Goal: Transaction & Acquisition: Book appointment/travel/reservation

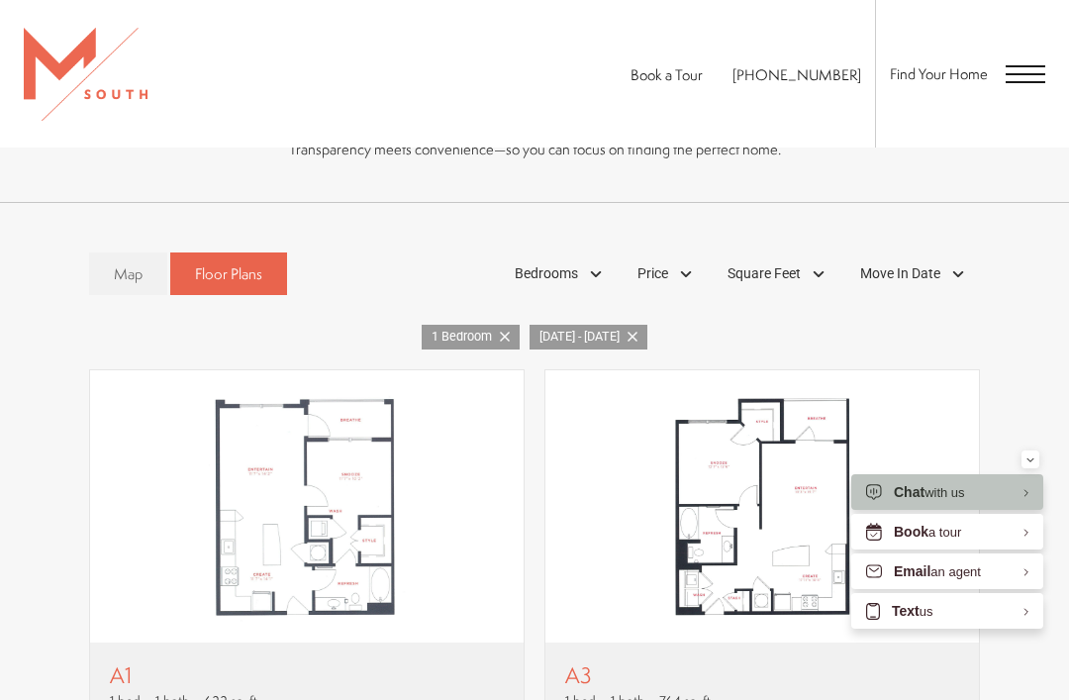
scroll to position [1176, 0]
click at [647, 329] on link "[DATE] - [DATE]" at bounding box center [588, 338] width 118 height 25
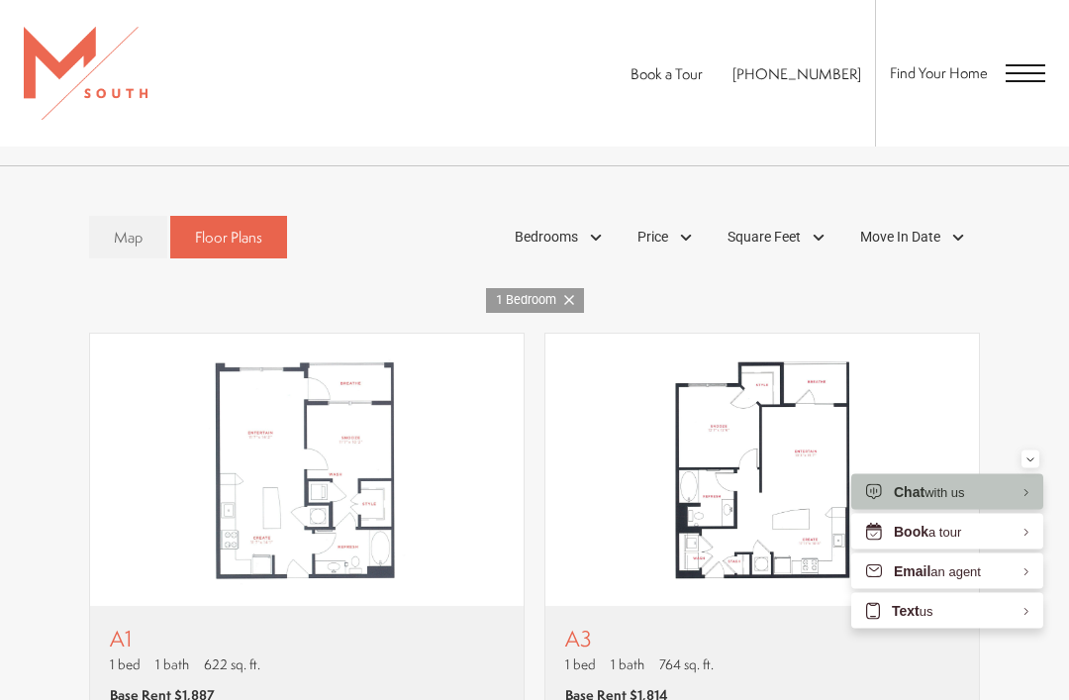
scroll to position [1213, 0]
click at [952, 226] on div "Move In Date" at bounding box center [915, 238] width 130 height 34
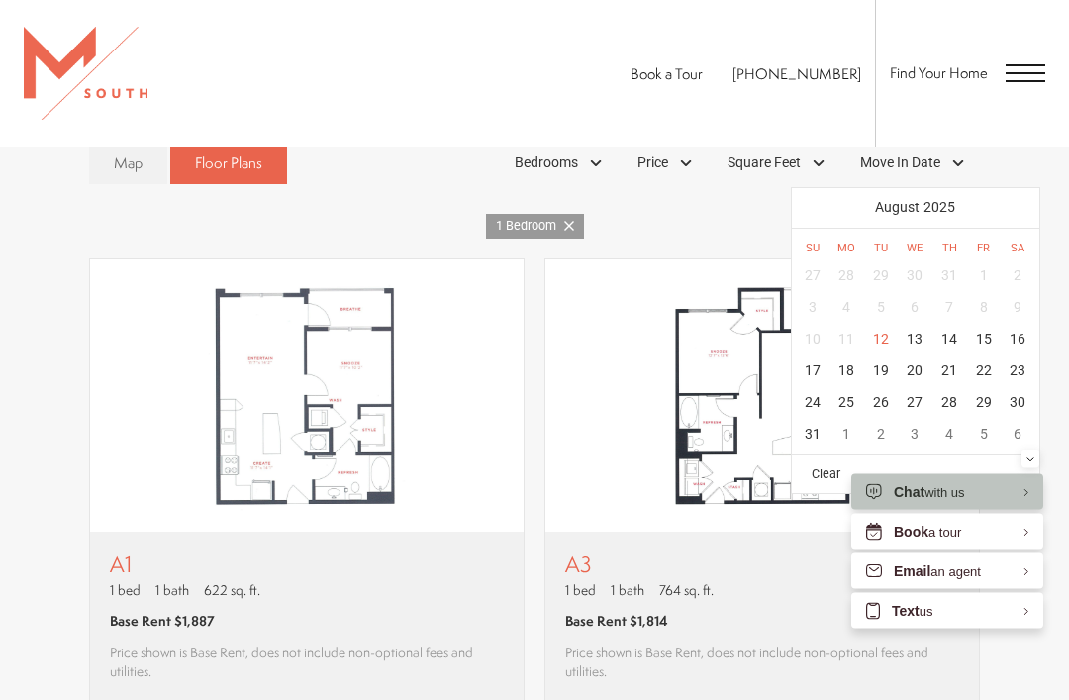
scroll to position [1288, 0]
click at [1024, 199] on div at bounding box center [1019, 207] width 32 height 32
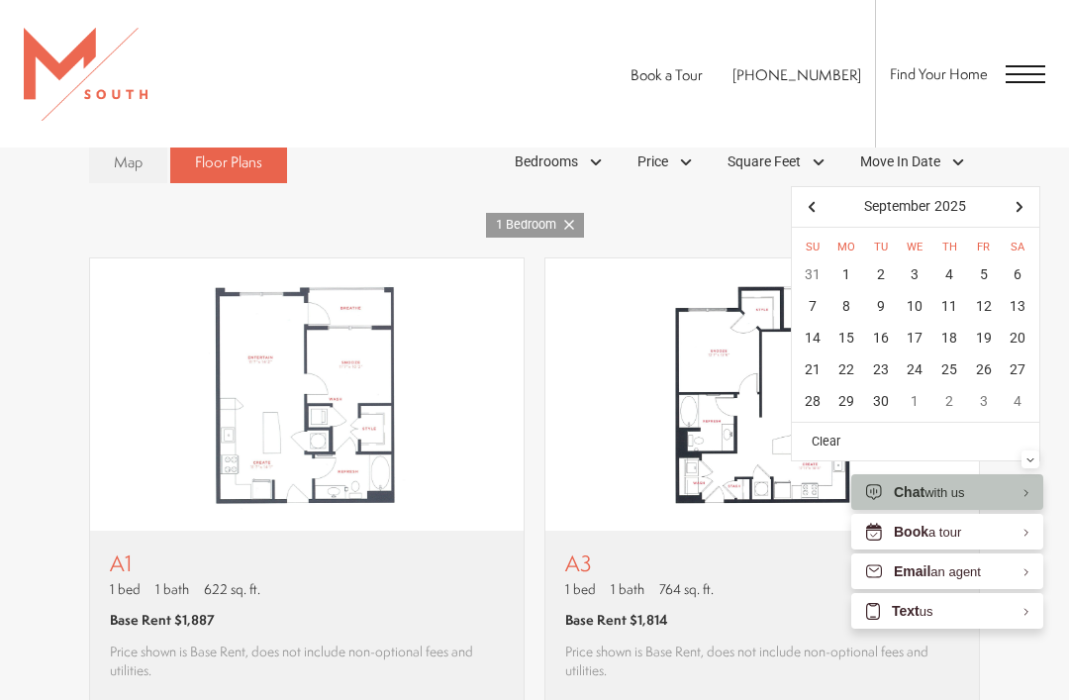
click at [819, 394] on div "28" at bounding box center [813, 402] width 35 height 32
click at [1025, 162] on div "Map Floor Plans 2 Bedrooms 1 Bedroom" at bounding box center [534, 162] width 989 height 62
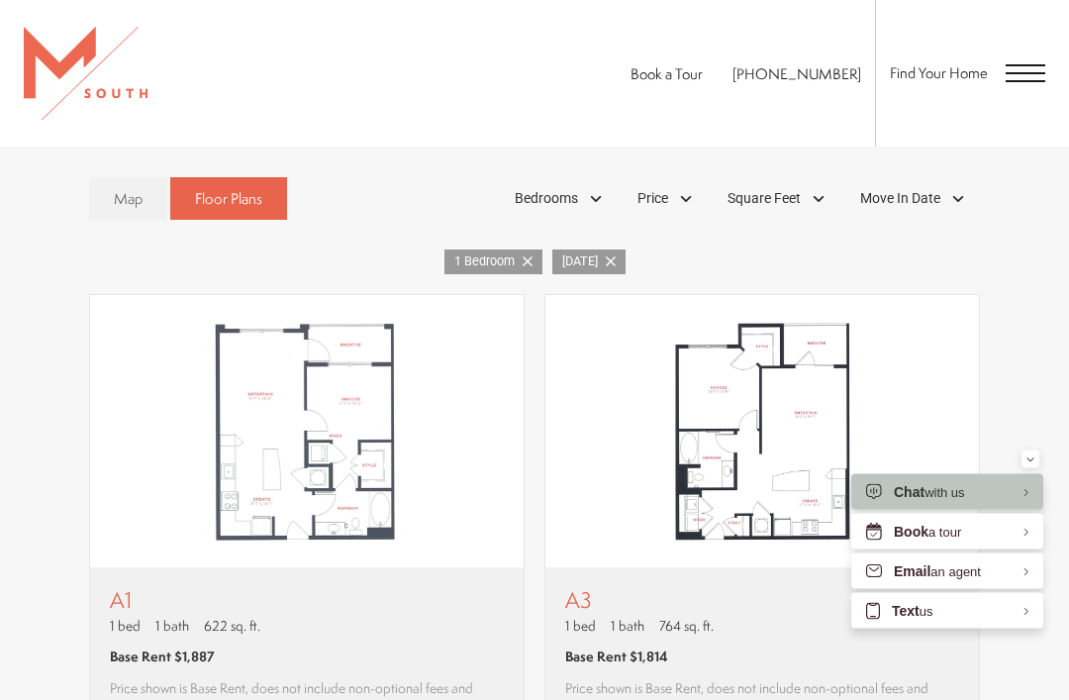
scroll to position [1242, 0]
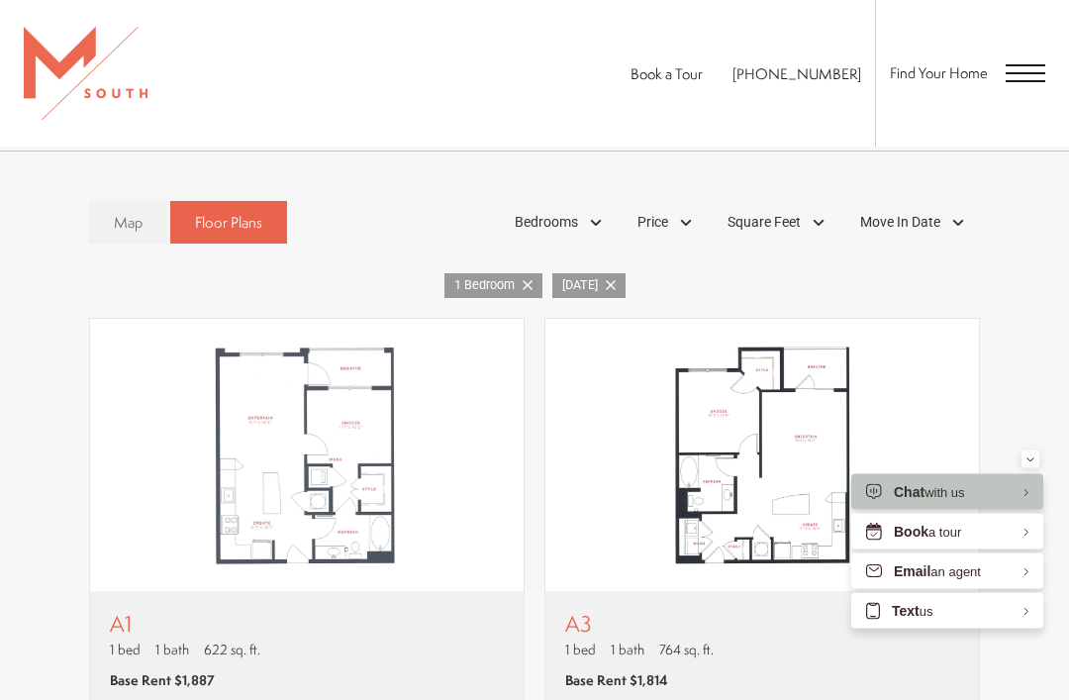
click at [962, 211] on div "Move In Date" at bounding box center [915, 224] width 130 height 34
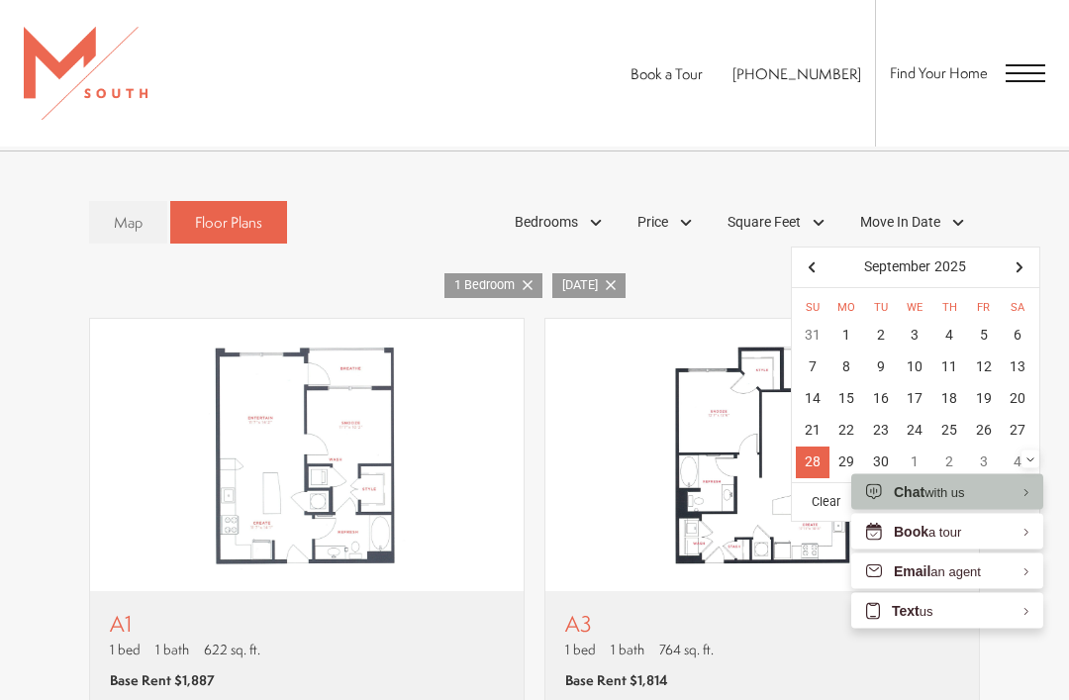
scroll to position [1228, 0]
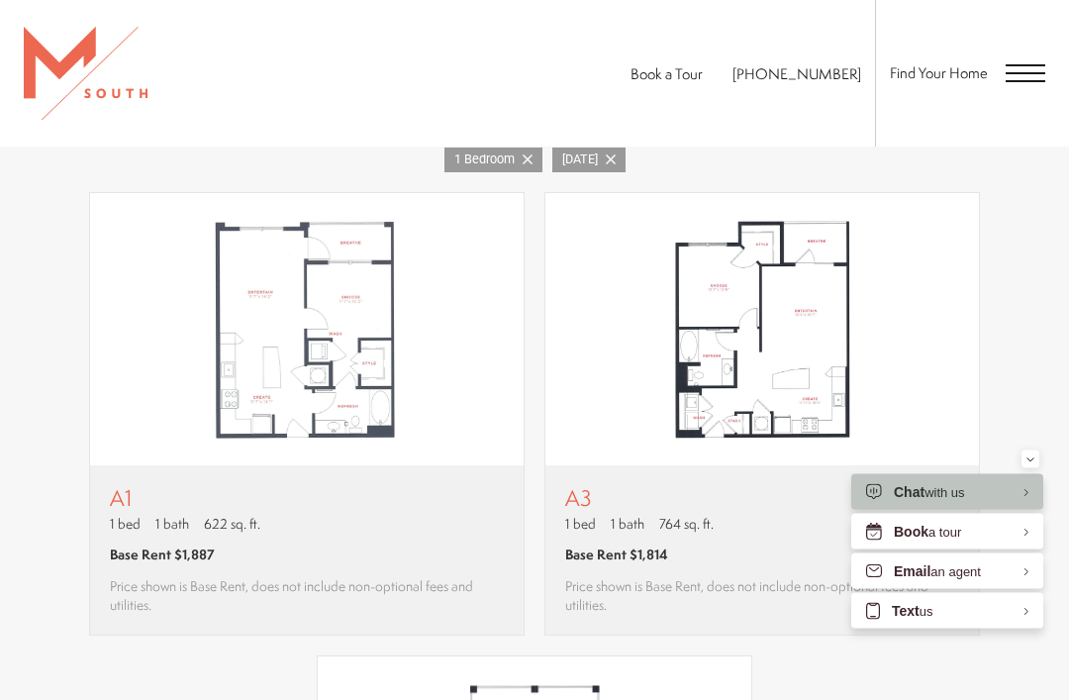
click at [1021, 337] on div "A1 1 bed 1 bath 622 sq. ft. Base Rent $1,887 Price shown is Base Rent, does not…" at bounding box center [534, 646] width 989 height 906
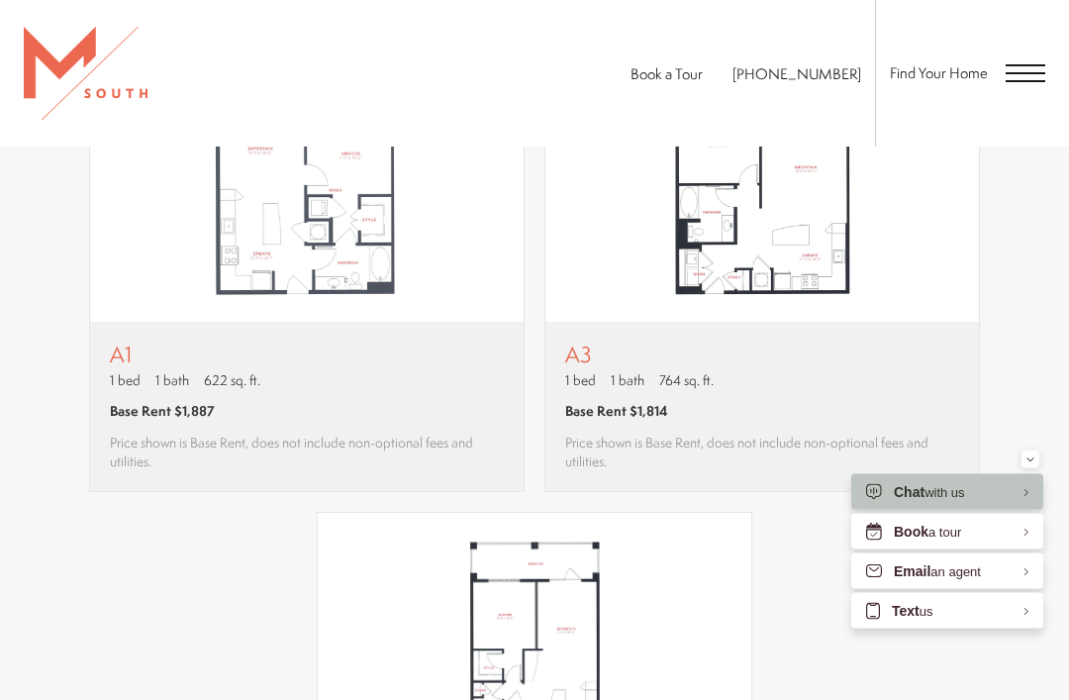
scroll to position [1497, 0]
click at [908, 288] on img "View floor plan A3" at bounding box center [761, 185] width 433 height 272
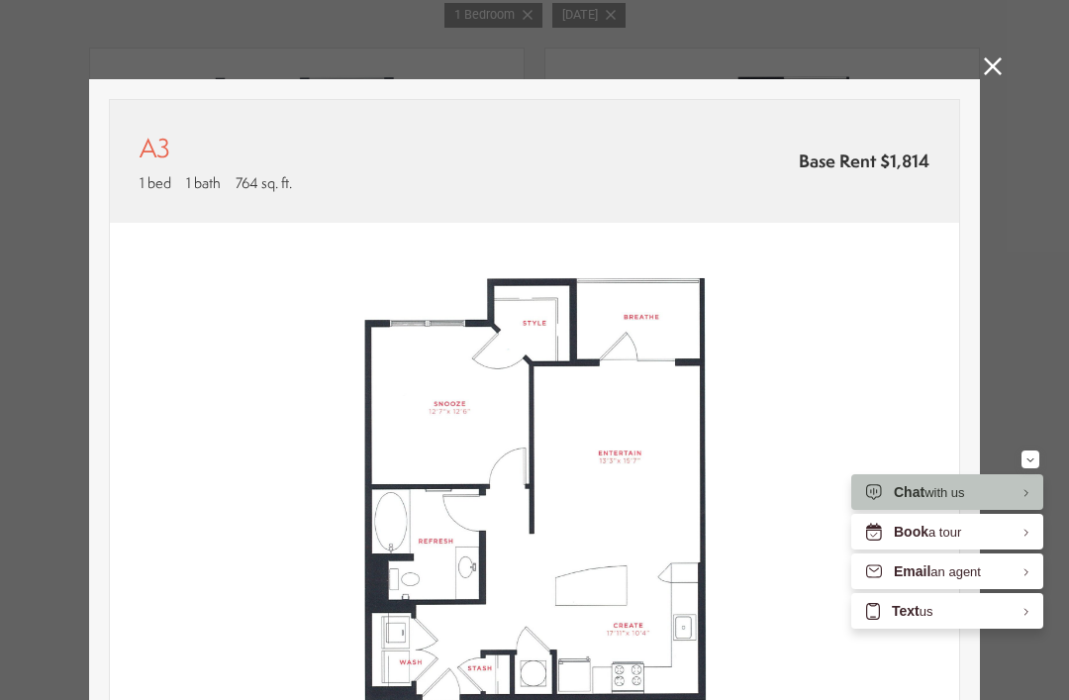
scroll to position [259, 0]
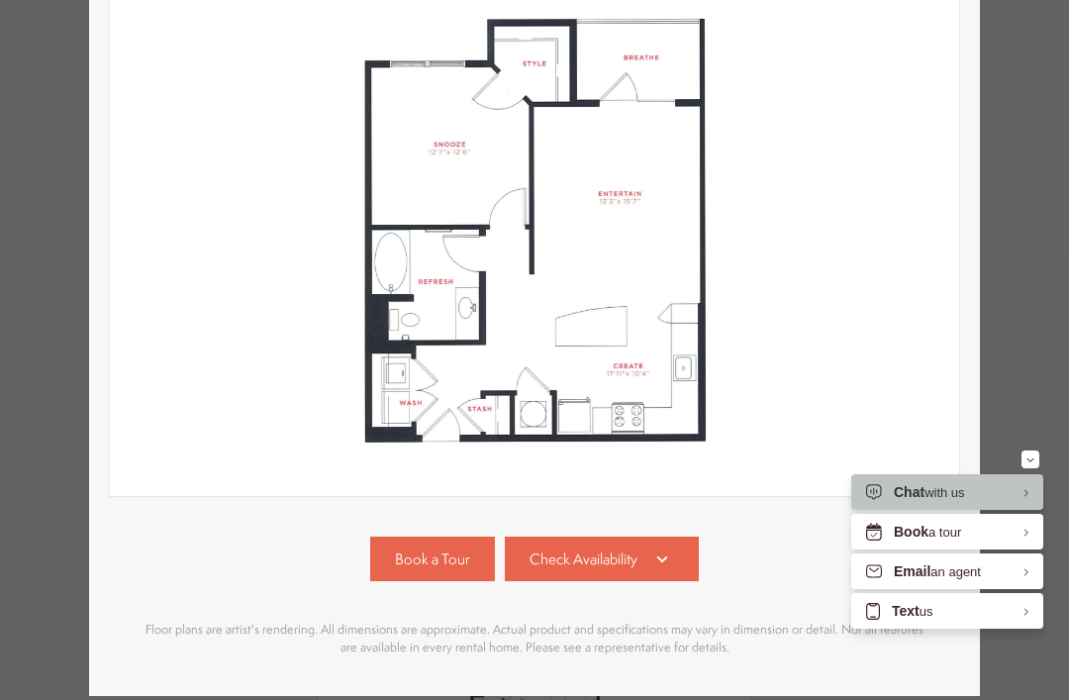
click at [1035, 0] on html "Skip to main content × Pet Policy We welcome all your furry friends at [GEOGRAP…" at bounding box center [534, 0] width 1069 height 0
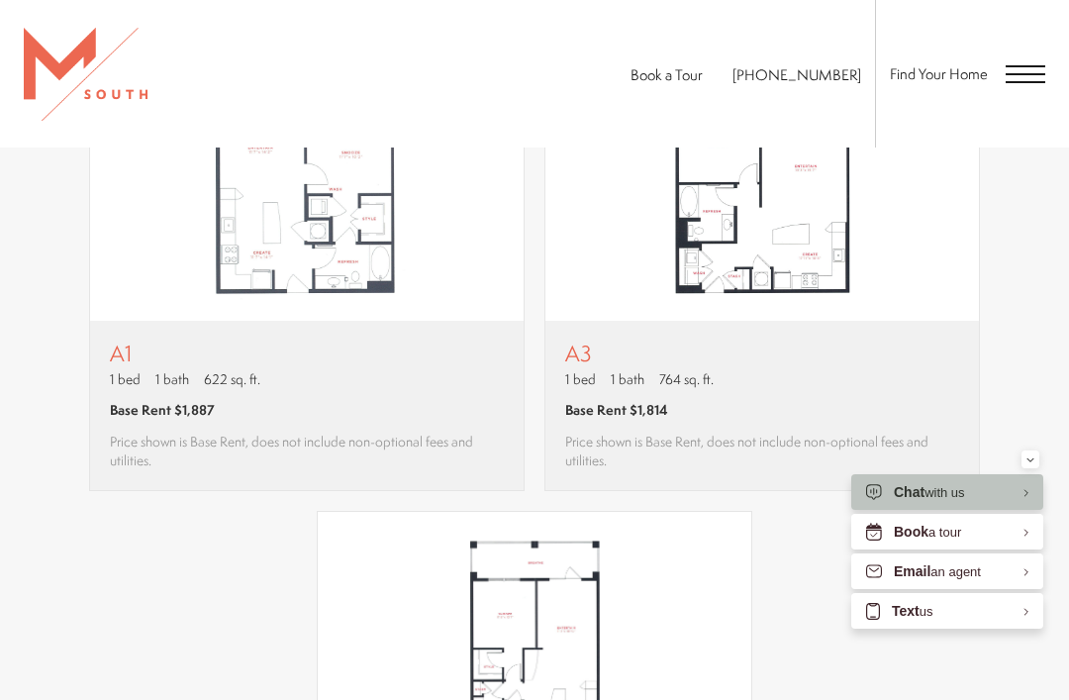
click at [1036, 464] on button "Minimize" at bounding box center [1030, 459] width 18 height 18
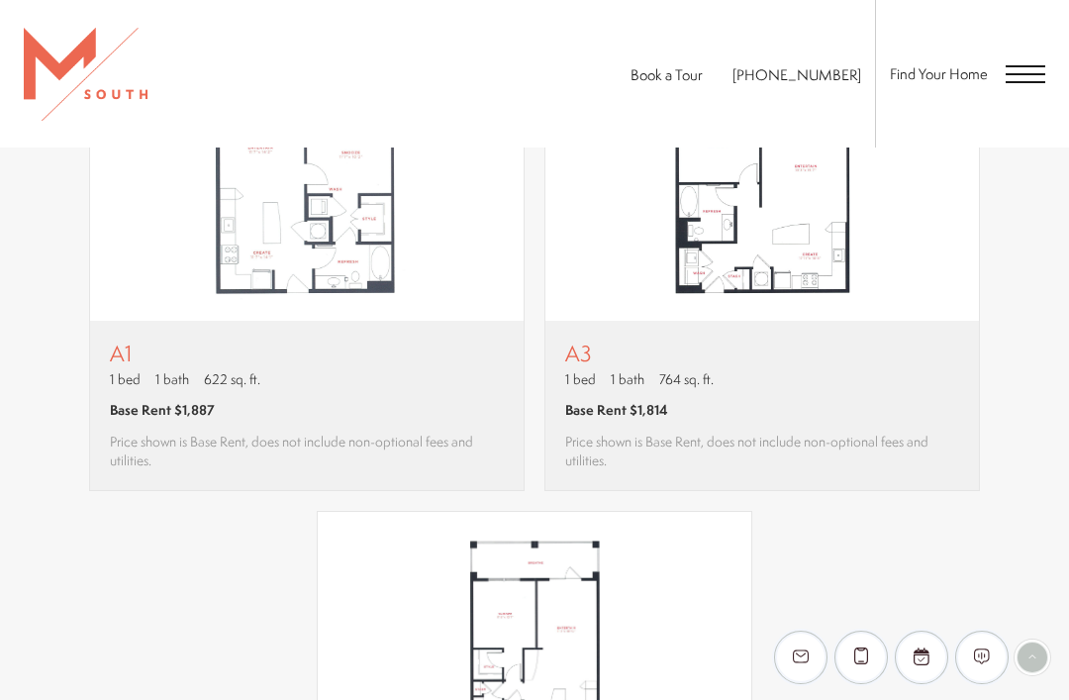
click at [927, 392] on div "A3 1 bed 1 bath 764 sq. ft. Base Rent $1,814 Price shown is Base Rent, does not…" at bounding box center [762, 405] width 394 height 130
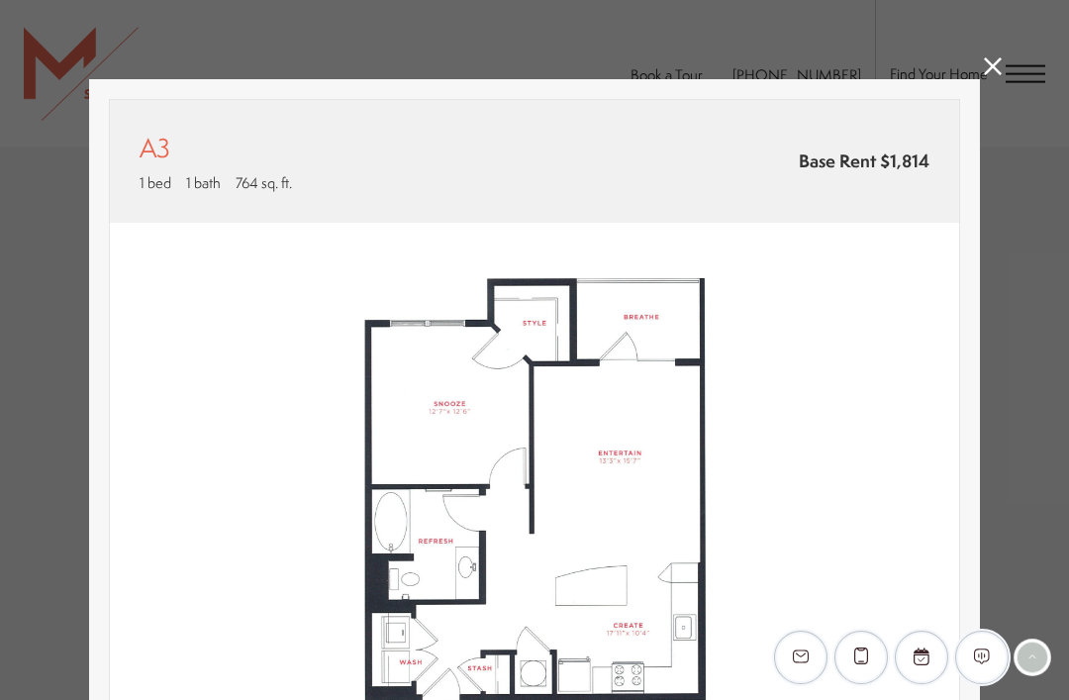
scroll to position [0, 0]
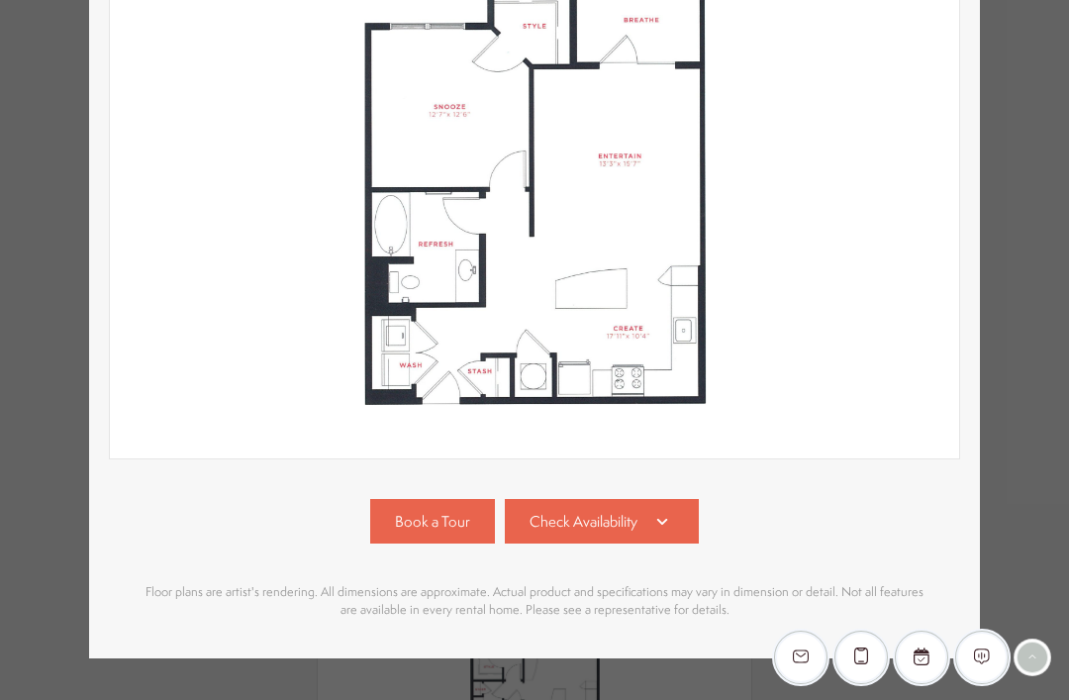
click at [870, 404] on img at bounding box center [534, 192] width 849 height 532
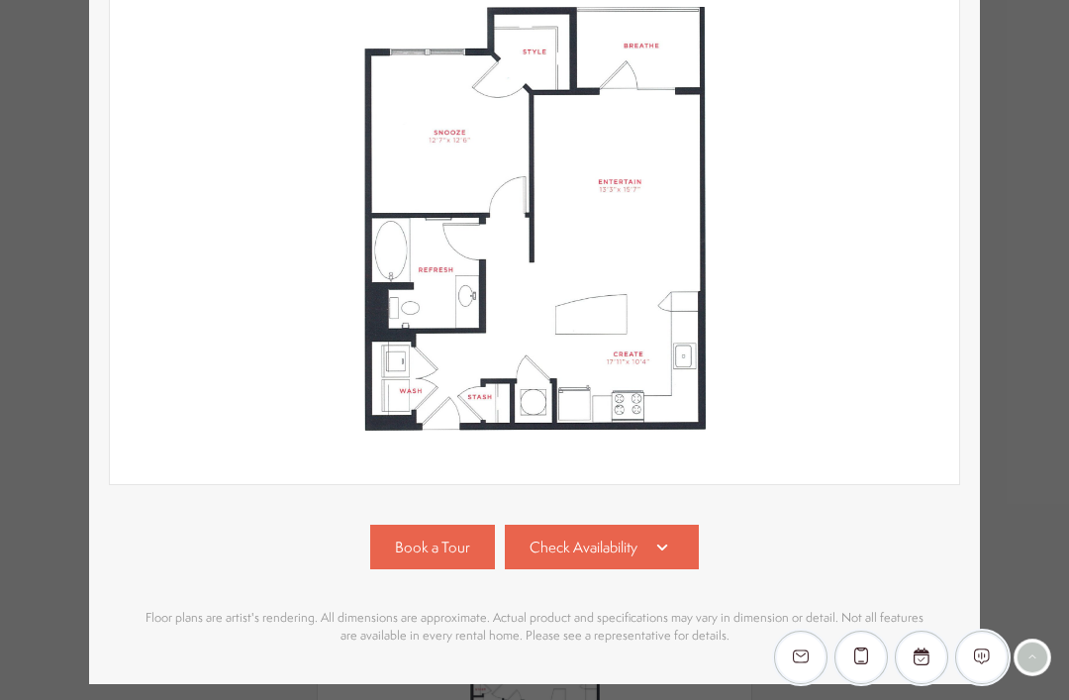
scroll to position [236, 0]
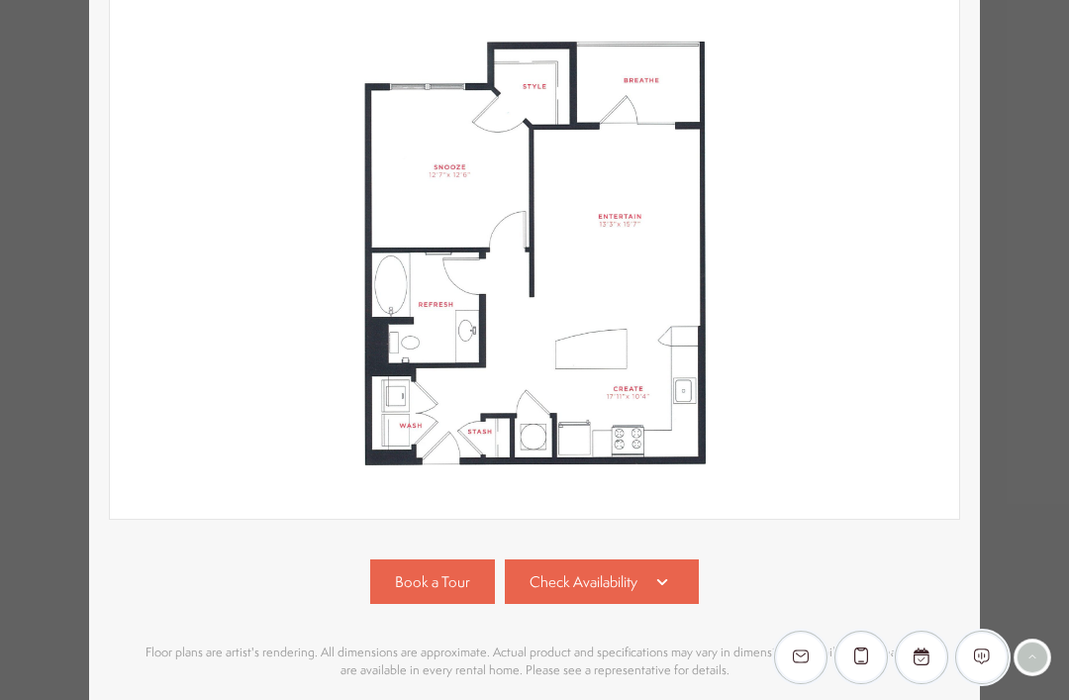
click at [895, 405] on img at bounding box center [534, 252] width 849 height 532
click at [870, 545] on div "A3 1 bed 1 bath 764 sq. ft. Base Rent $1,814 2D 3D" at bounding box center [534, 280] width 851 height 836
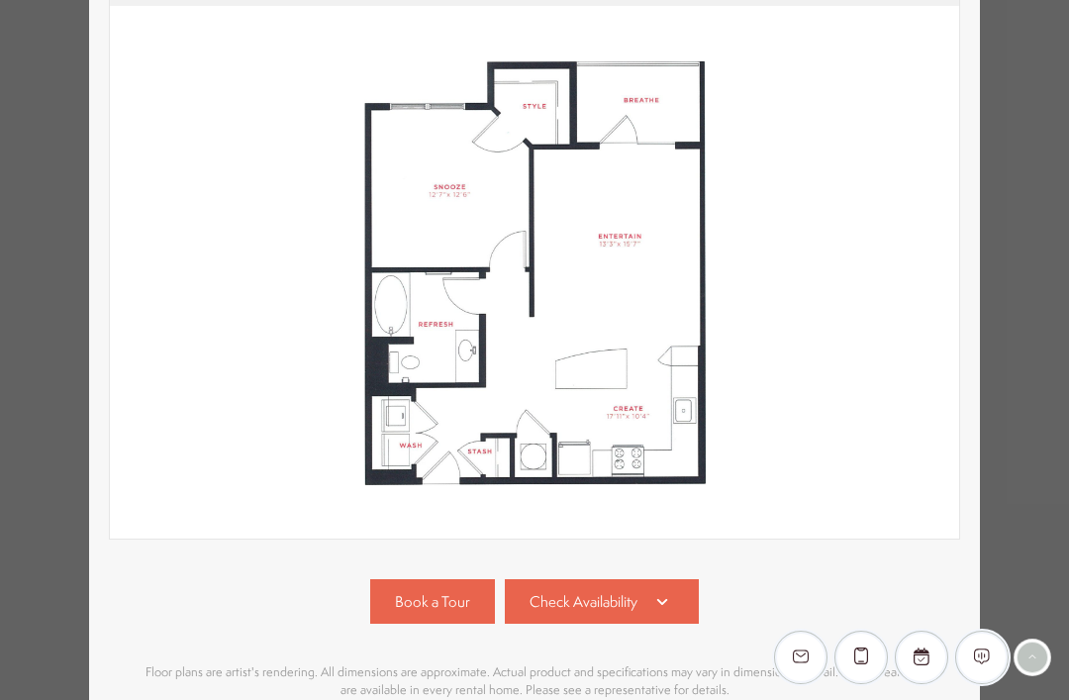
scroll to position [220, 0]
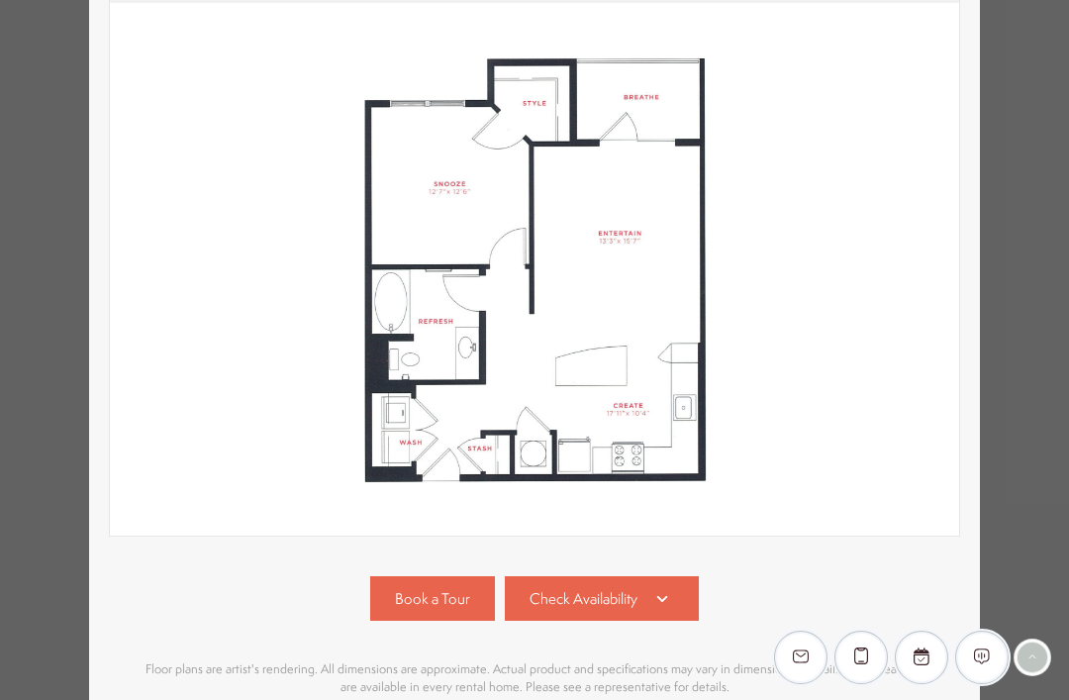
click at [670, 591] on icon at bounding box center [662, 599] width 24 height 24
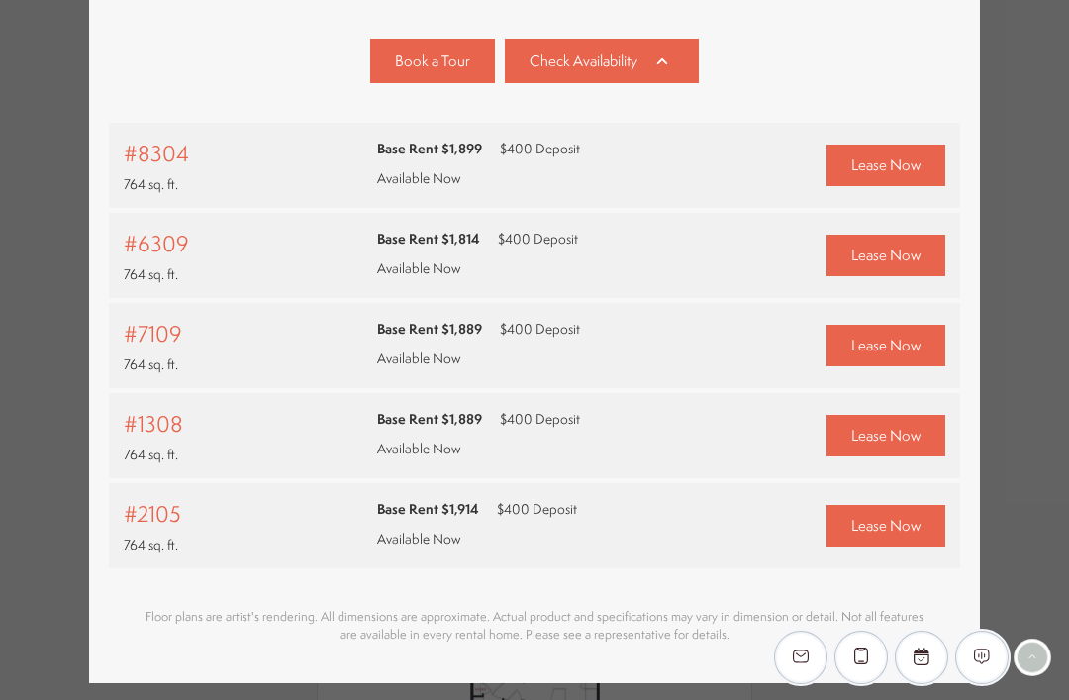
scroll to position [759, 0]
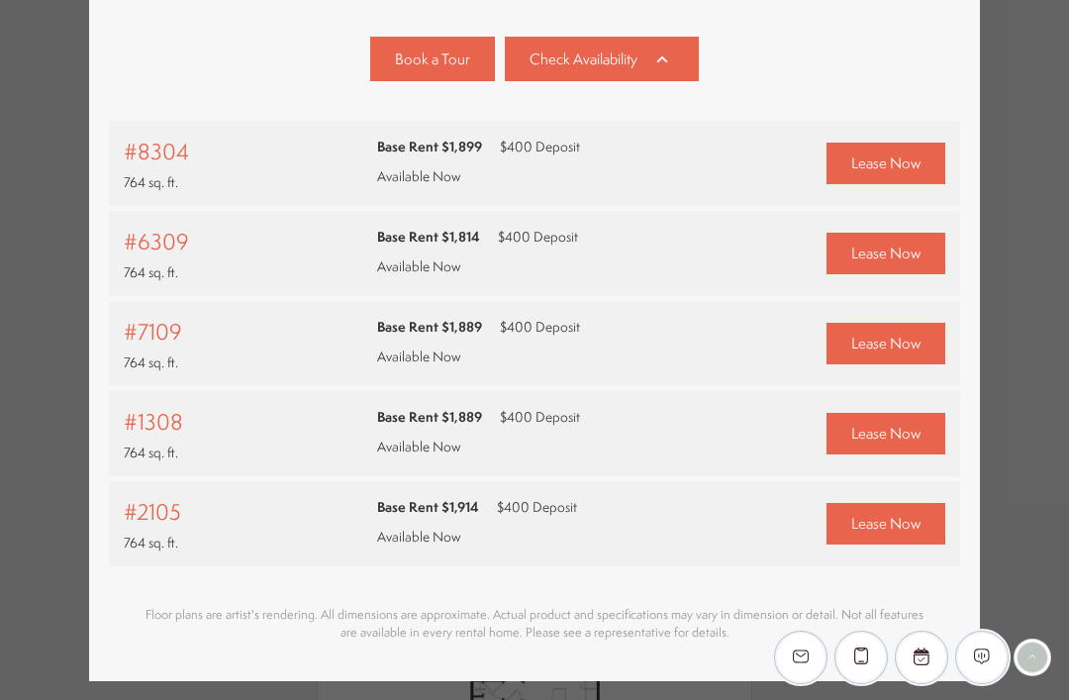
click at [1016, 0] on html "Skip to main content × Pet Policy We welcome all your furry friends at [GEOGRAP…" at bounding box center [534, 0] width 1069 height 0
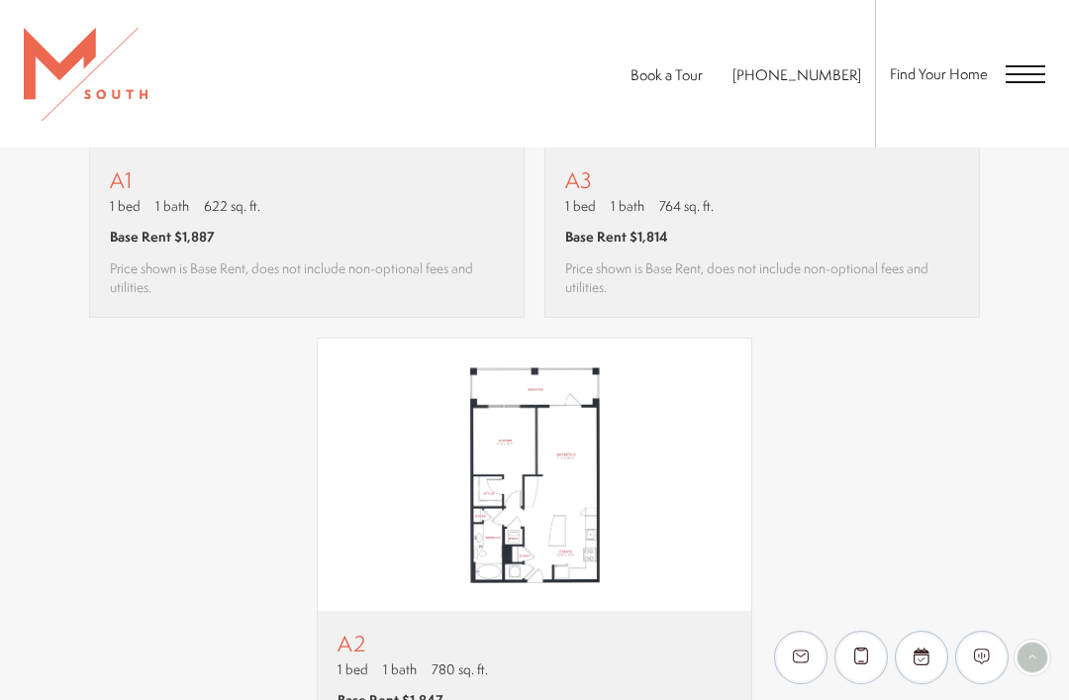
scroll to position [1676, 0]
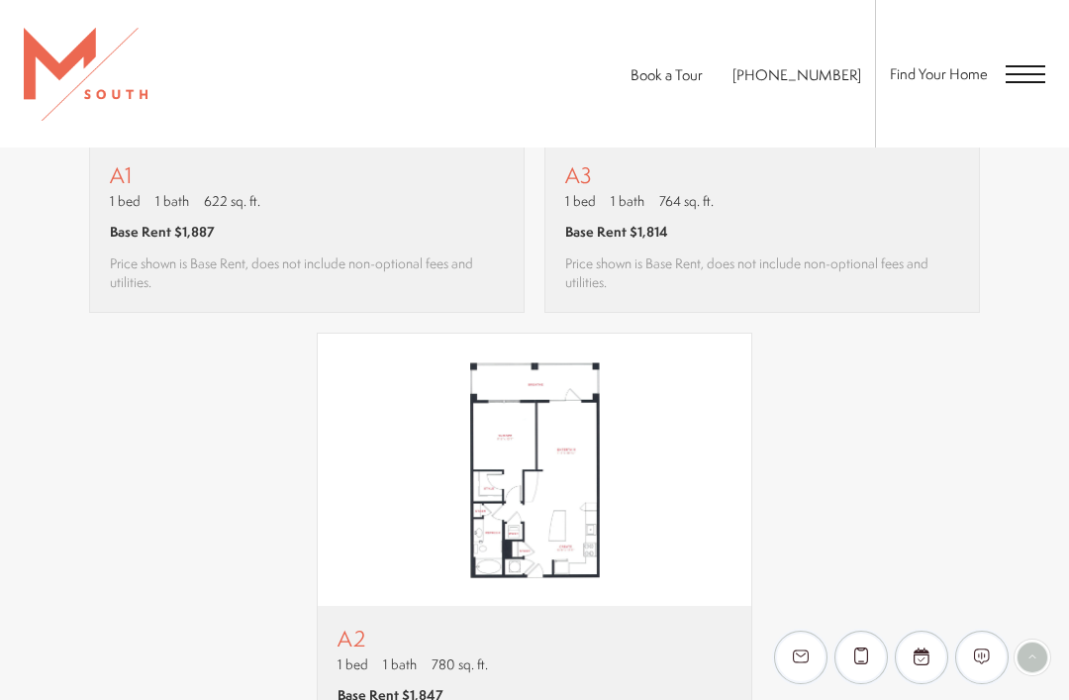
click at [346, 628] on p "A2" at bounding box center [534, 637] width 394 height 25
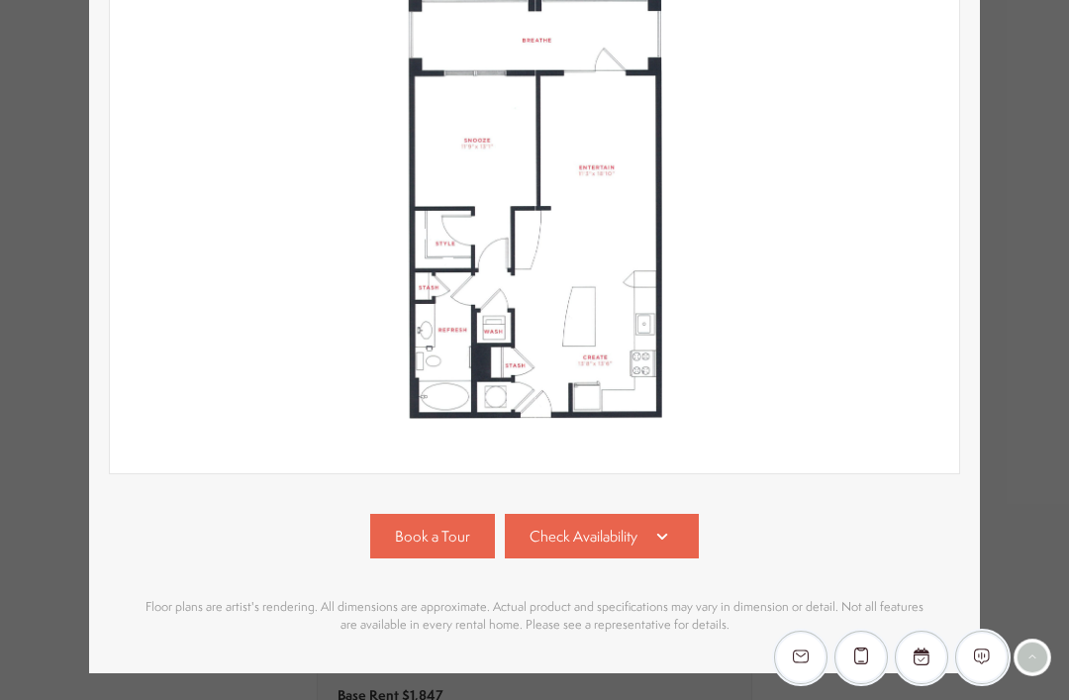
scroll to position [287, 0]
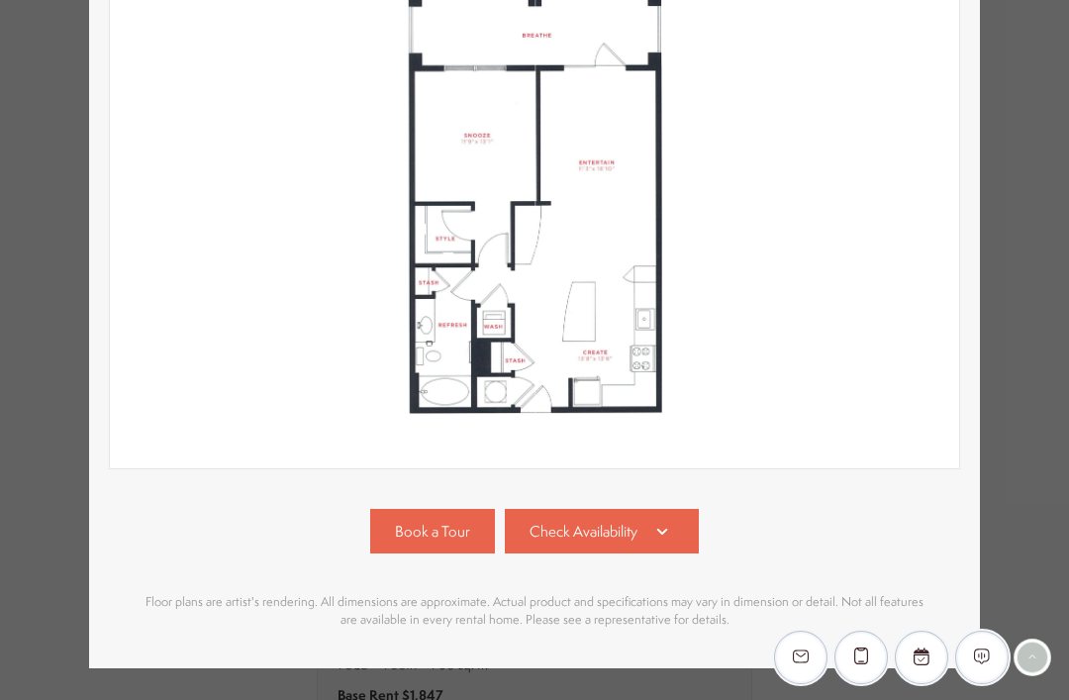
click at [679, 523] on link "Check Availability" at bounding box center [602, 531] width 194 height 45
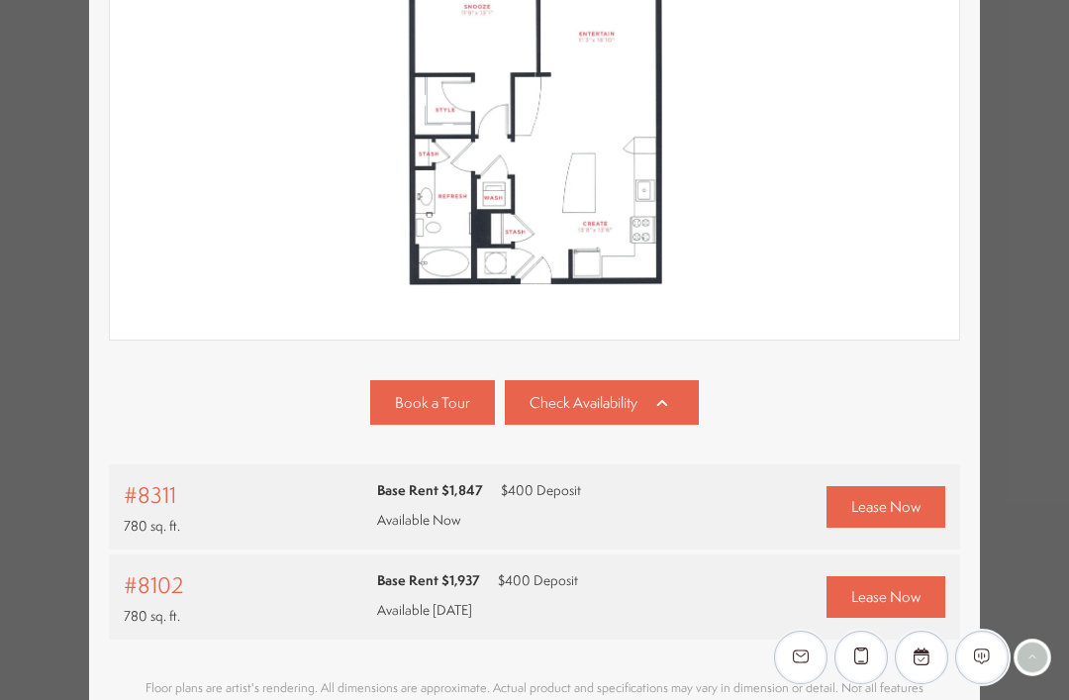
scroll to position [547, 0]
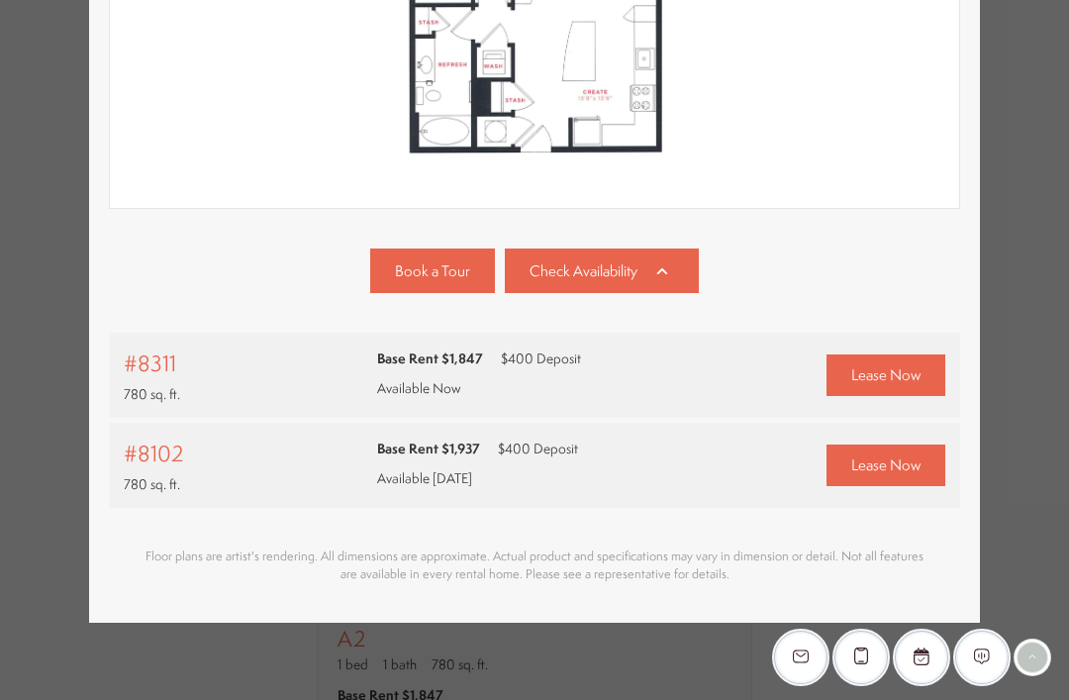
click at [997, 0] on html "Skip to main content × Pet Policy We welcome all your furry friends at [GEOGRAP…" at bounding box center [534, 0] width 1069 height 0
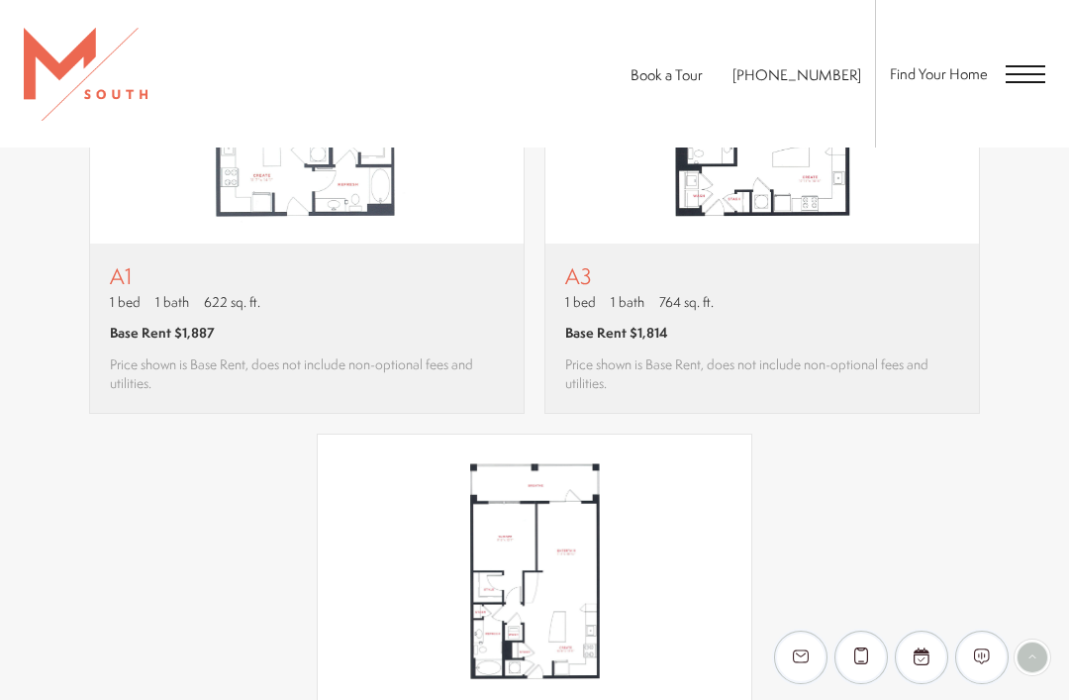
scroll to position [1574, 0]
click at [925, 215] on img "View floor plan A3" at bounding box center [761, 108] width 433 height 272
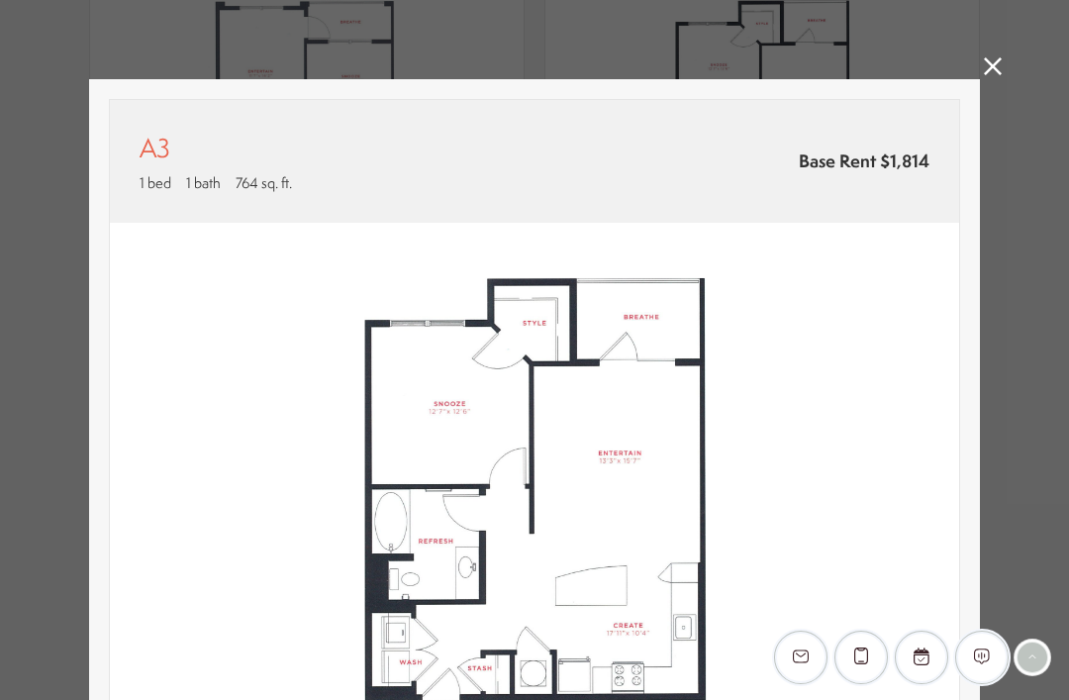
scroll to position [0, 0]
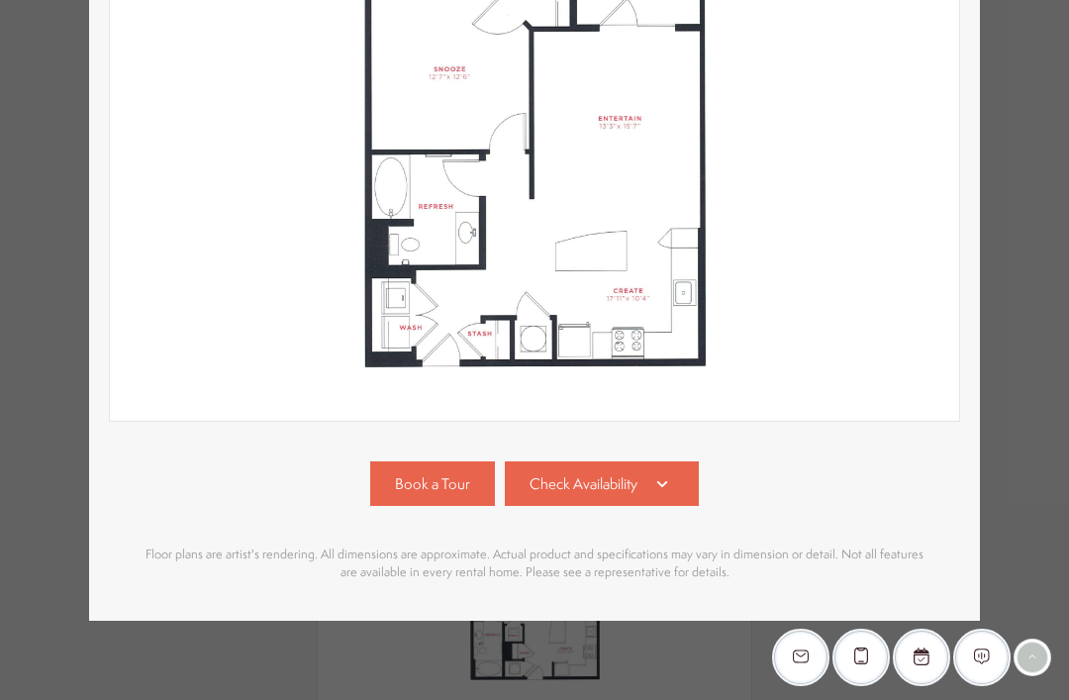
click at [684, 466] on link "Check Availability" at bounding box center [602, 483] width 194 height 45
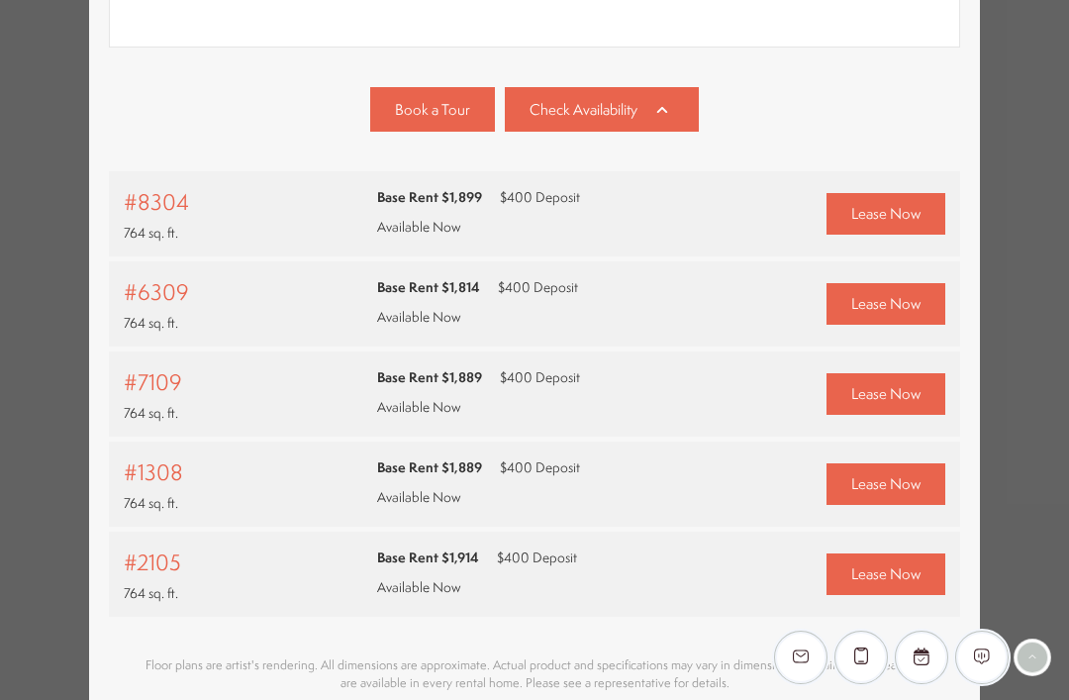
scroll to position [710, 0]
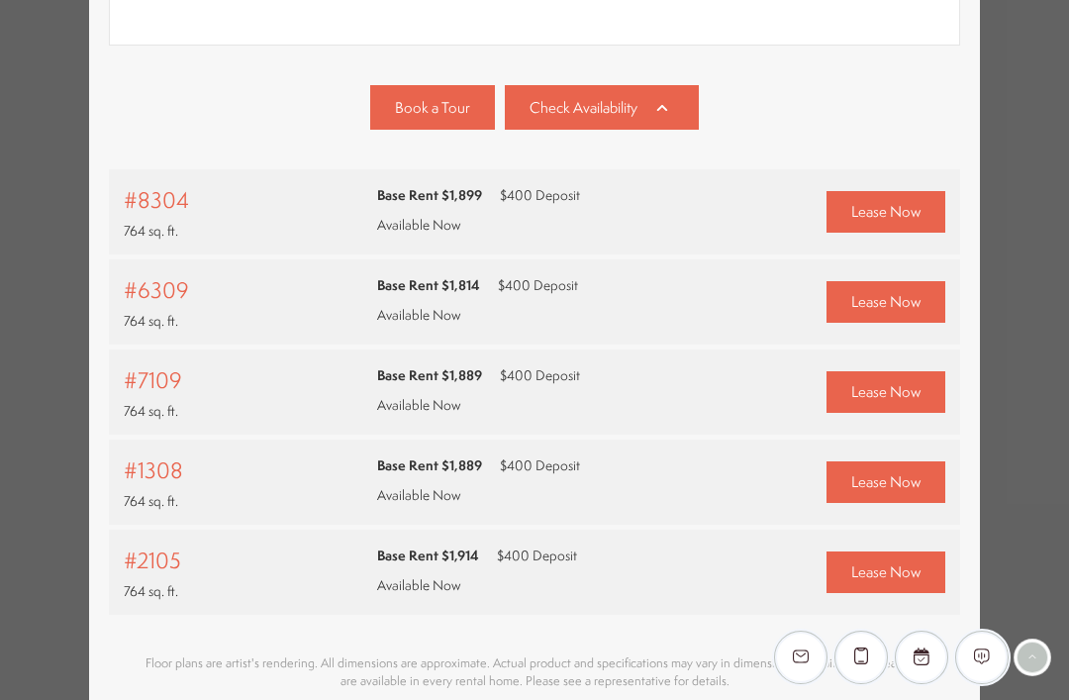
click at [916, 297] on span "Lease Now" at bounding box center [885, 301] width 69 height 21
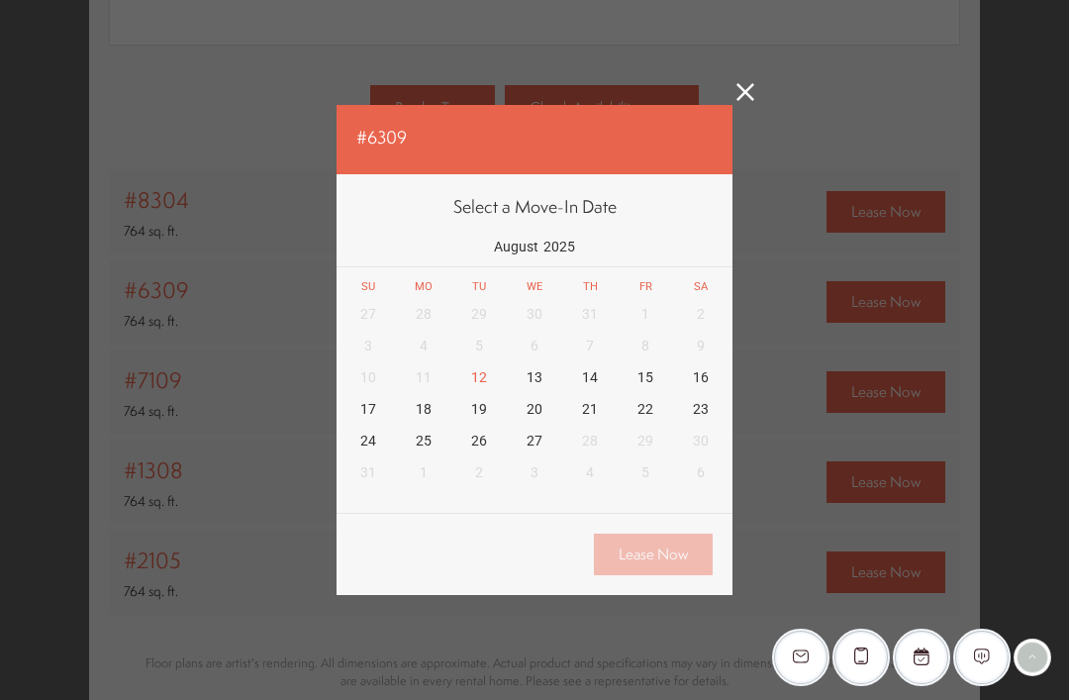
click at [752, 90] on icon at bounding box center [745, 92] width 18 height 18
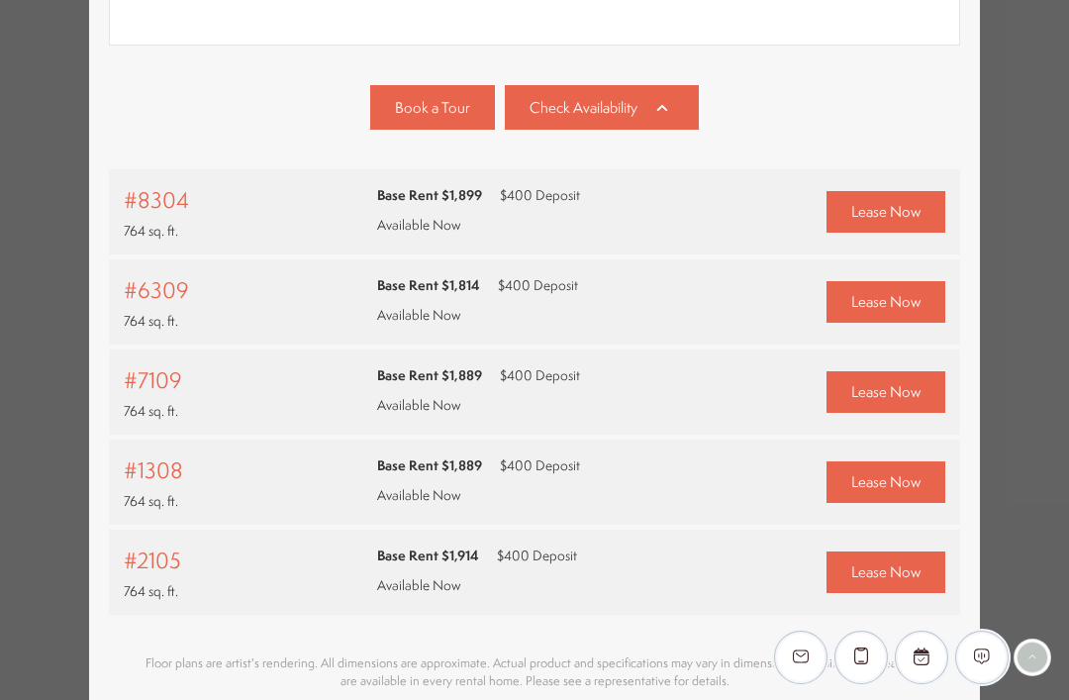
click at [1019, 0] on html "Skip to main content × Pet Policy We welcome all your furry friends at [GEOGRAP…" at bounding box center [534, 0] width 1069 height 0
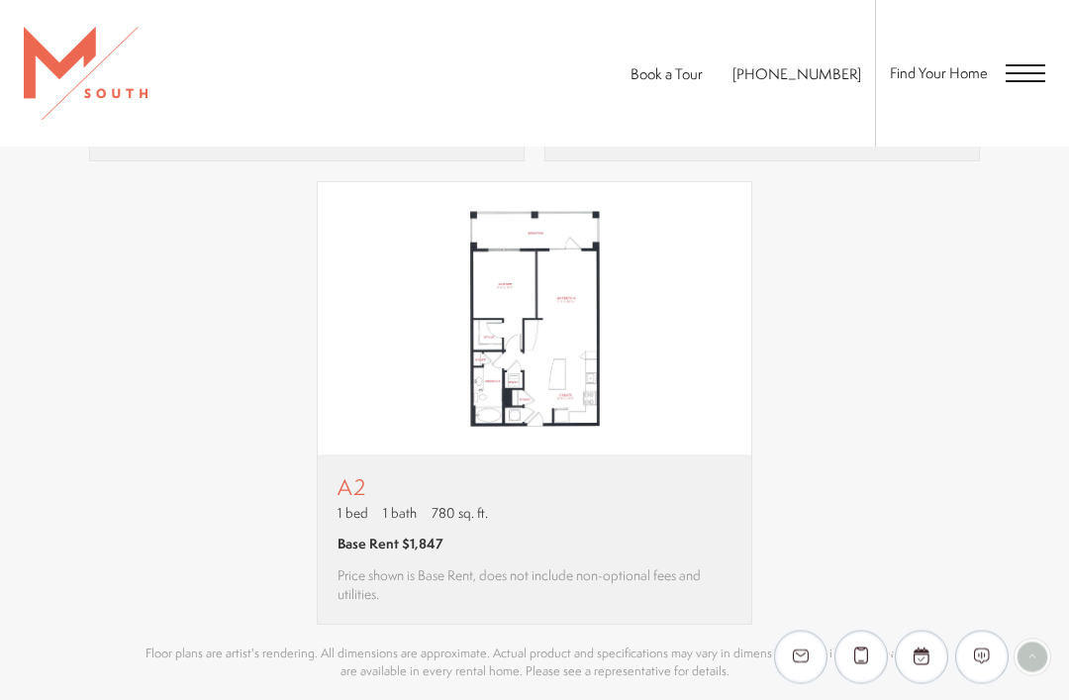
scroll to position [1833, 0]
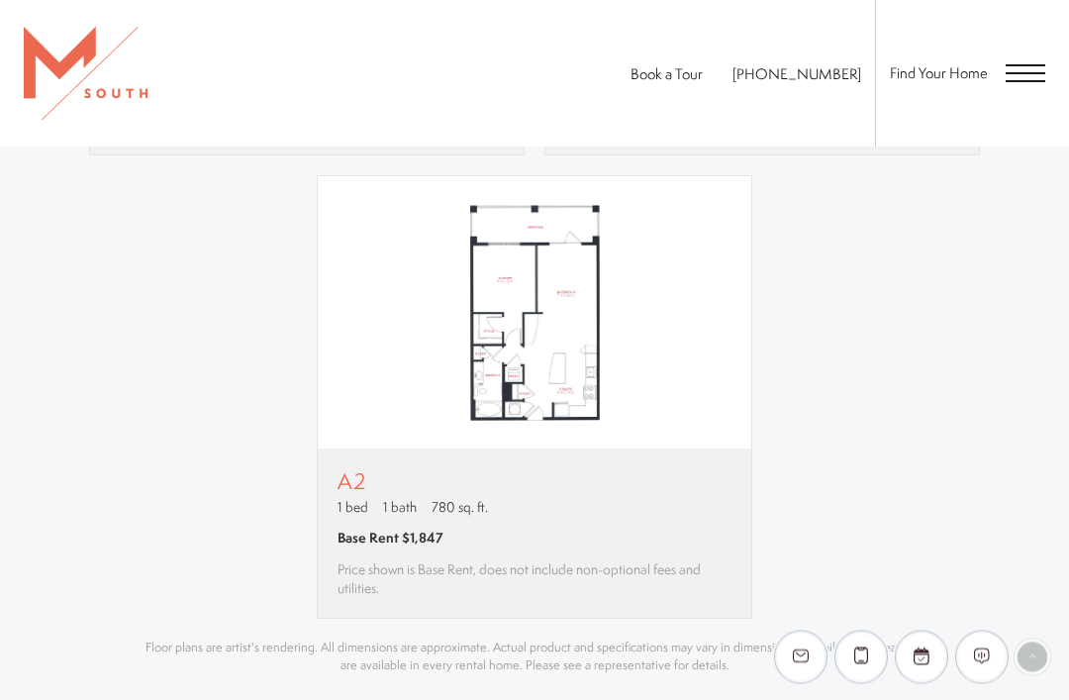
click at [349, 477] on p "A2" at bounding box center [534, 481] width 394 height 25
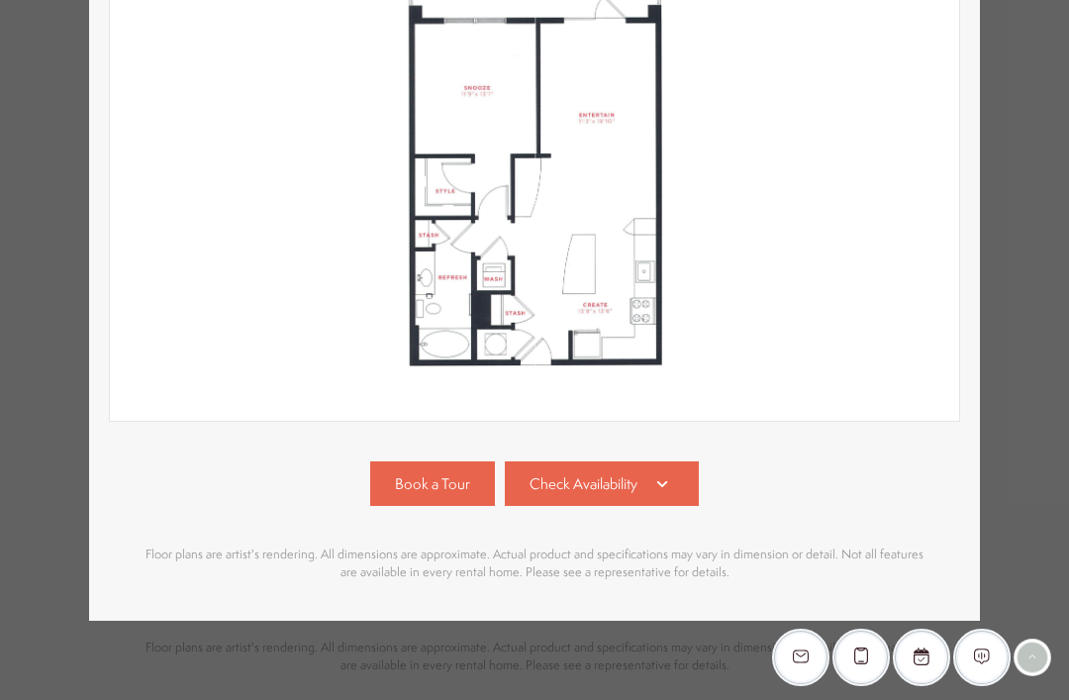
scroll to position [334, 0]
click at [686, 481] on link "Check Availability" at bounding box center [602, 483] width 194 height 45
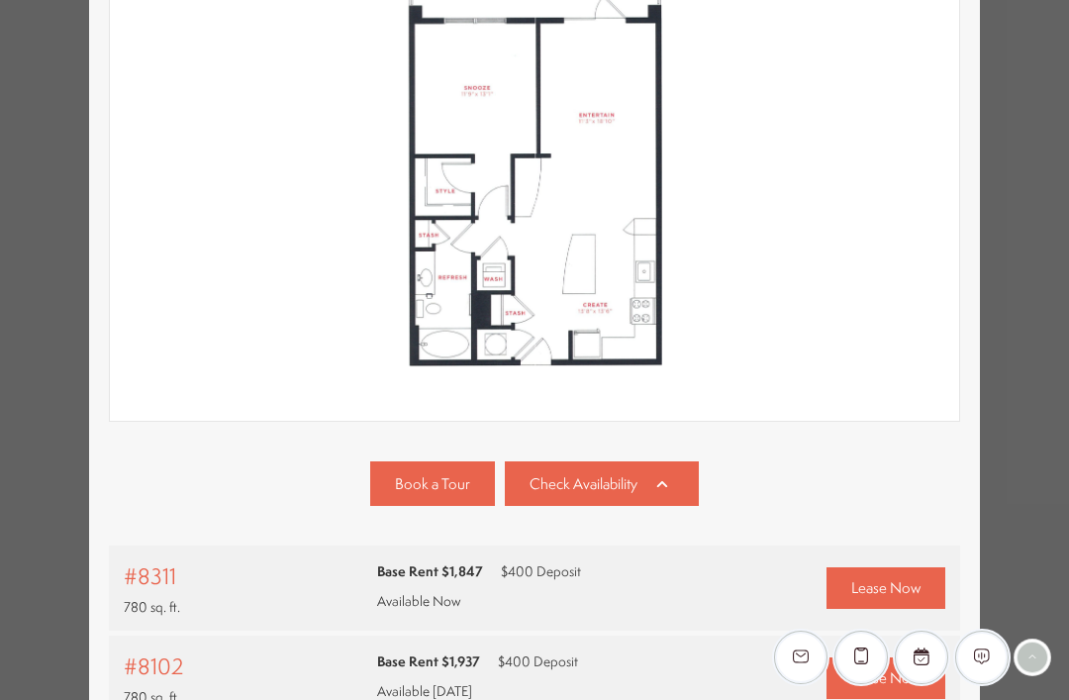
scroll to position [547, 0]
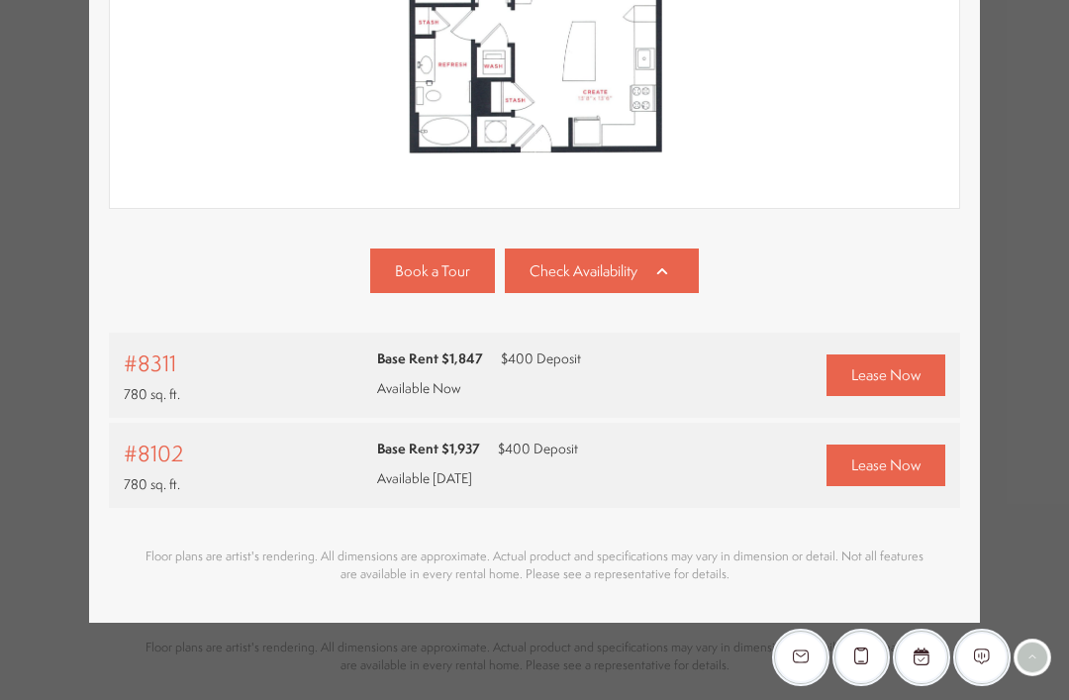
click at [909, 462] on span "Lease Now" at bounding box center [885, 464] width 69 height 21
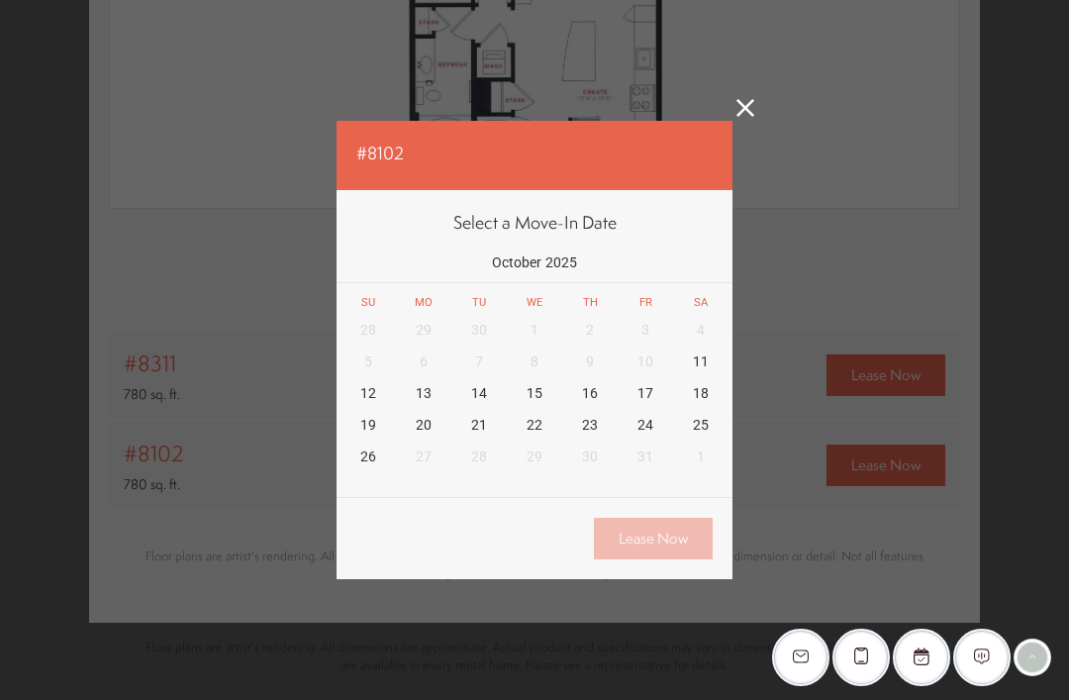
click at [924, 211] on div "#8102 Select a Move-In Date [DATE] Su Mo Tu We Th Fr Sa 28 29 30 1 2 3 4 5 6 7 …" at bounding box center [534, 350] width 1069 height 700
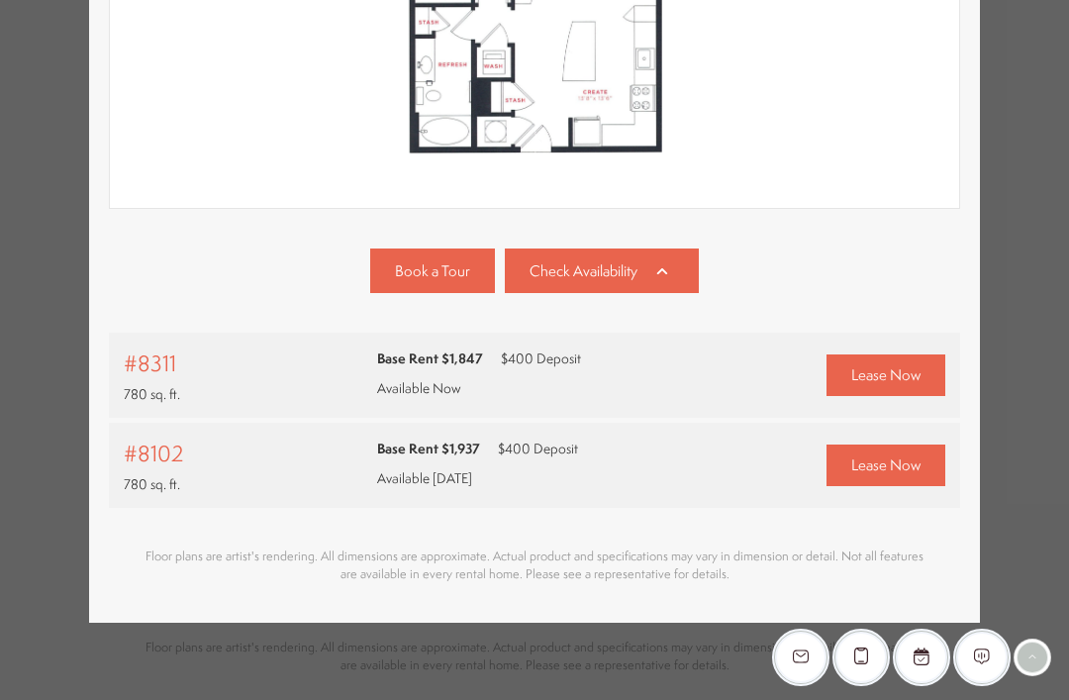
click at [900, 372] on span "Lease Now" at bounding box center [885, 374] width 69 height 21
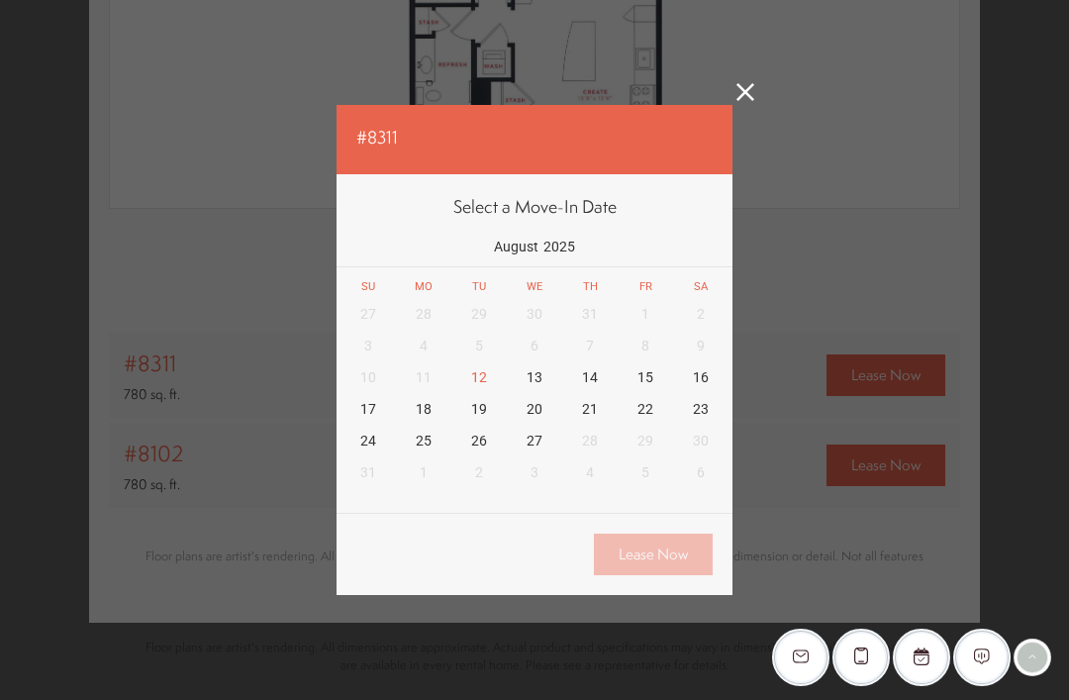
click at [1018, 195] on div "#8311 Select a Move-In Date [DATE] Su Mo Tu We Th Fr Sa 27 28 29 30 31 1 2 3 4 …" at bounding box center [534, 350] width 1069 height 700
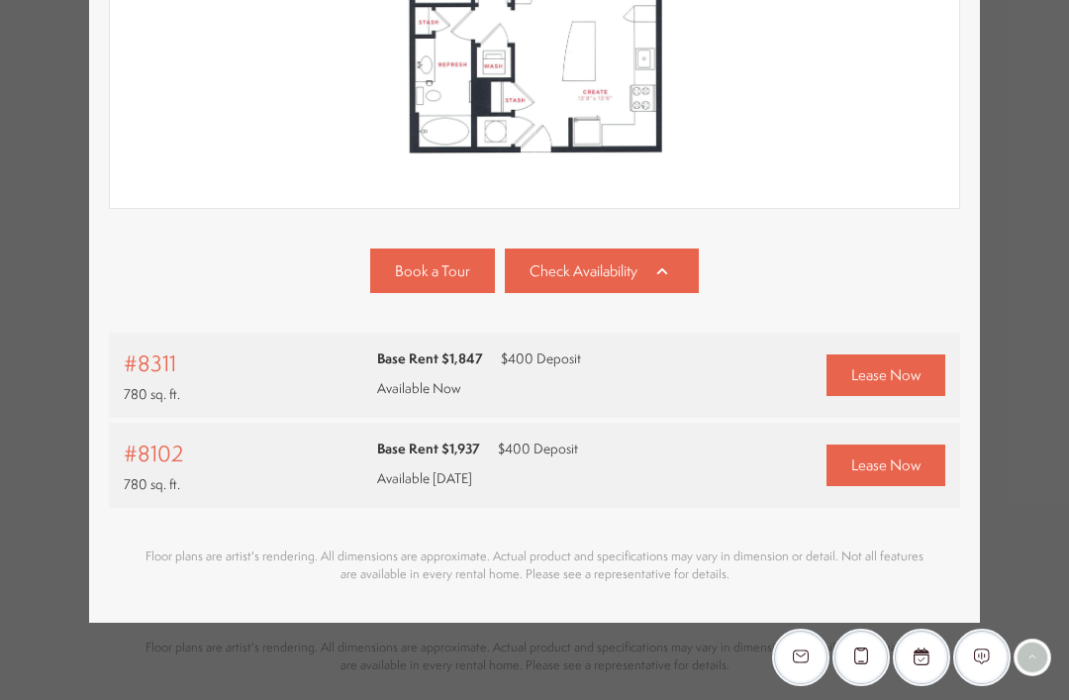
click at [1015, 0] on html "Skip to main content × Pet Policy We welcome all your furry friends at [GEOGRAP…" at bounding box center [534, 0] width 1069 height 0
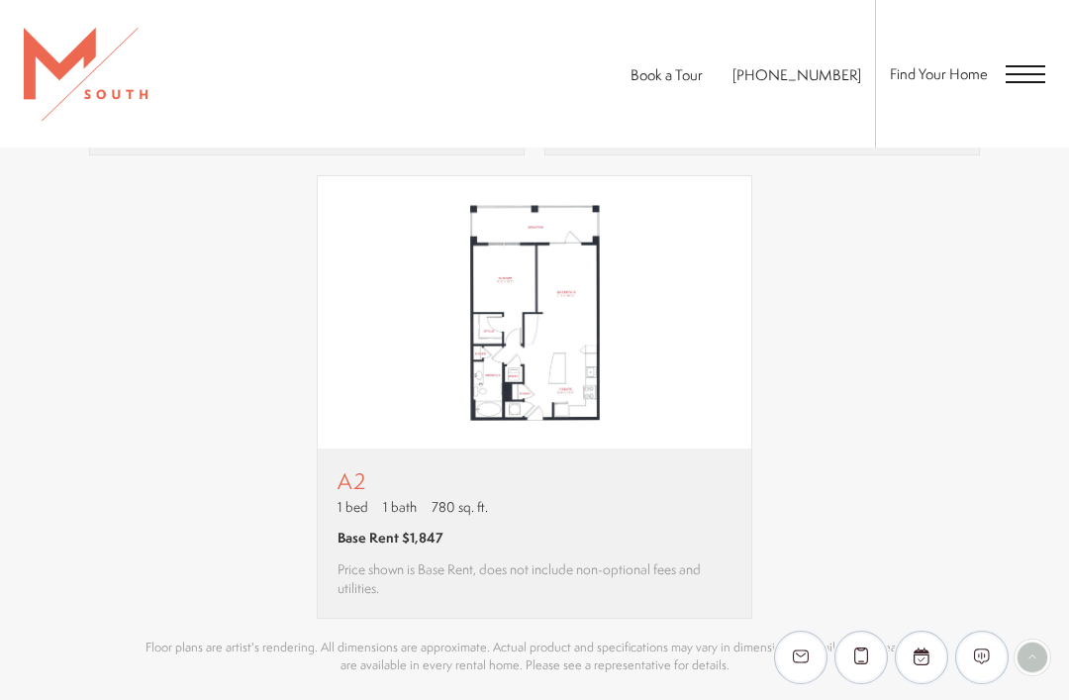
click at [1020, 172] on div "A1 1 bed 1 bath 622 sq. ft. Base Rent $1,887 Price shown is Base Rent, does not…" at bounding box center [534, 165] width 989 height 906
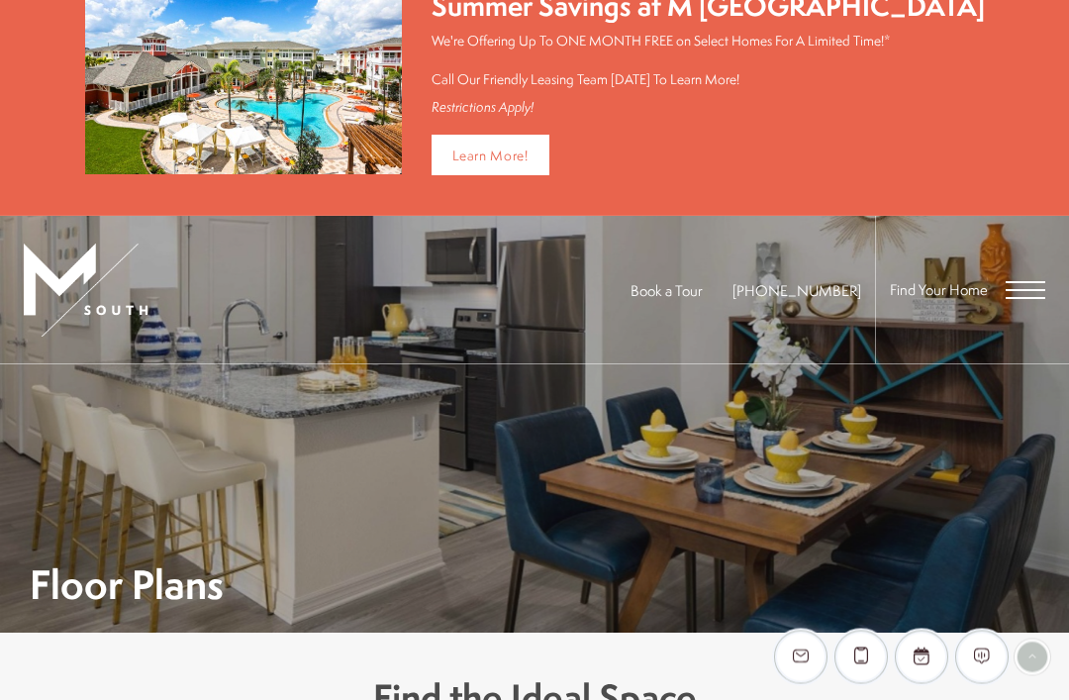
scroll to position [0, 0]
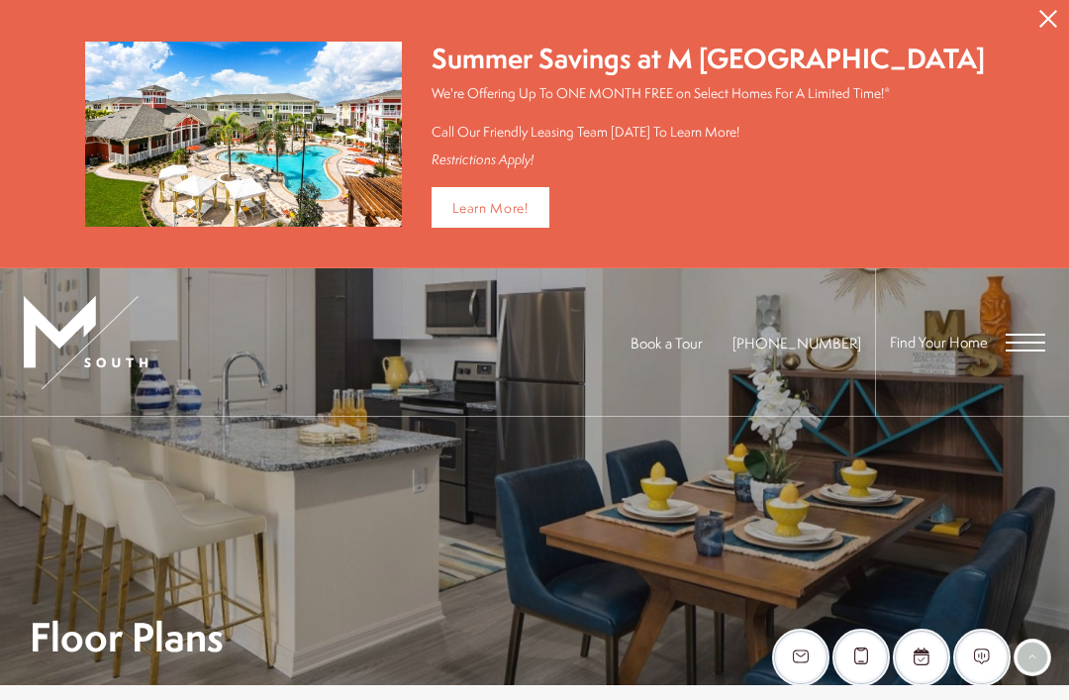
click at [1056, 21] on icon "Close Alert" at bounding box center [1048, 19] width 18 height 18
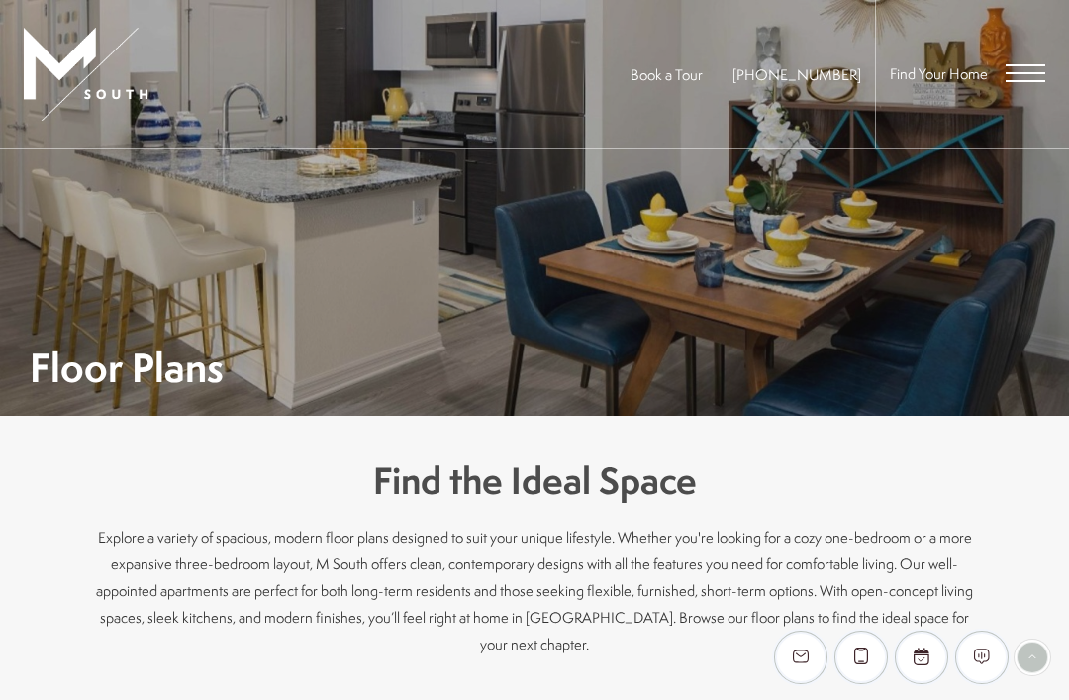
click at [1035, 67] on span "Open Menu" at bounding box center [1025, 73] width 40 height 18
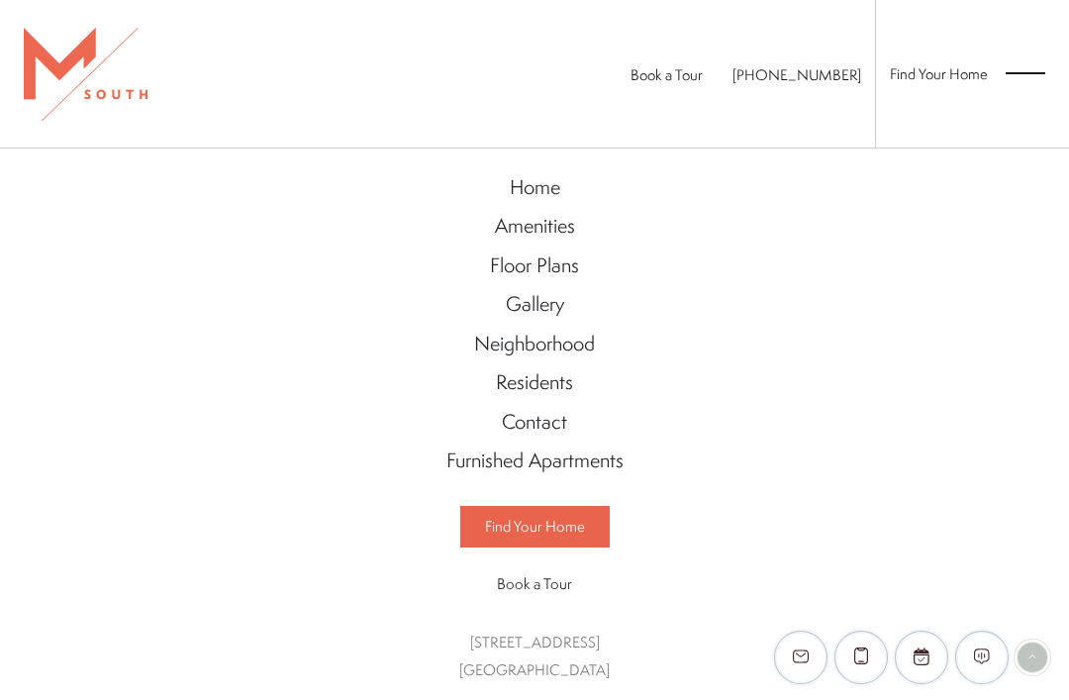
click at [978, 322] on div "Home Amenities Floor Plans Gallery Neighborhood Residents Contact" at bounding box center [534, 423] width 1069 height 551
click at [868, 288] on div "Home Amenities Floor Plans Gallery Neighborhood Residents Contact" at bounding box center [534, 423] width 1069 height 551
click at [1026, 68] on span "Open Menu" at bounding box center [1025, 73] width 40 height 18
